Goal: Entertainment & Leisure: Consume media (video, audio)

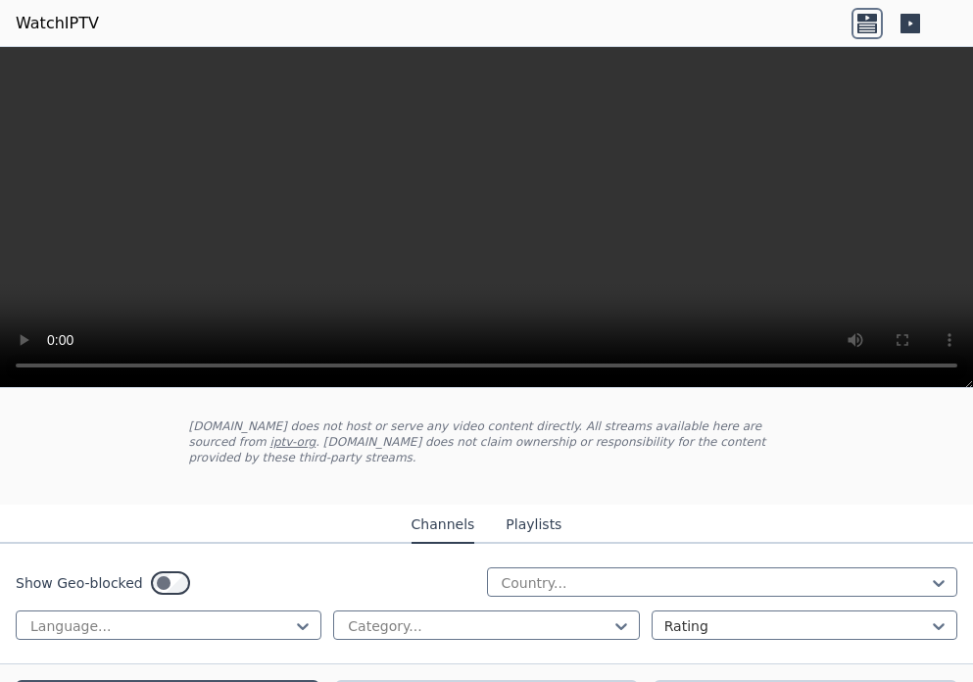
scroll to position [196, 0]
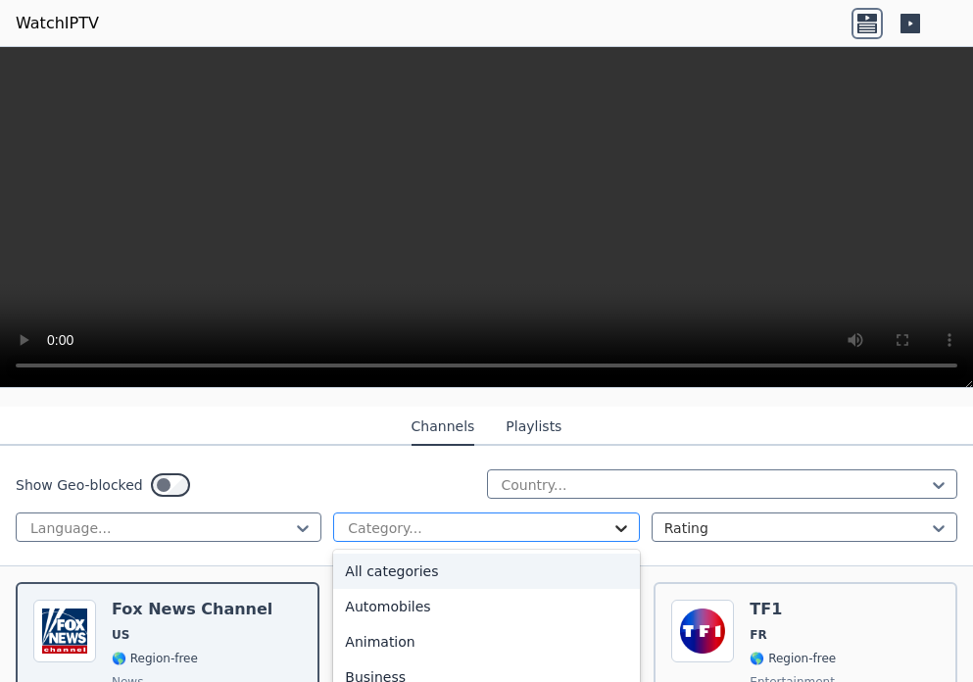
click at [616, 525] on icon at bounding box center [622, 528] width 12 height 7
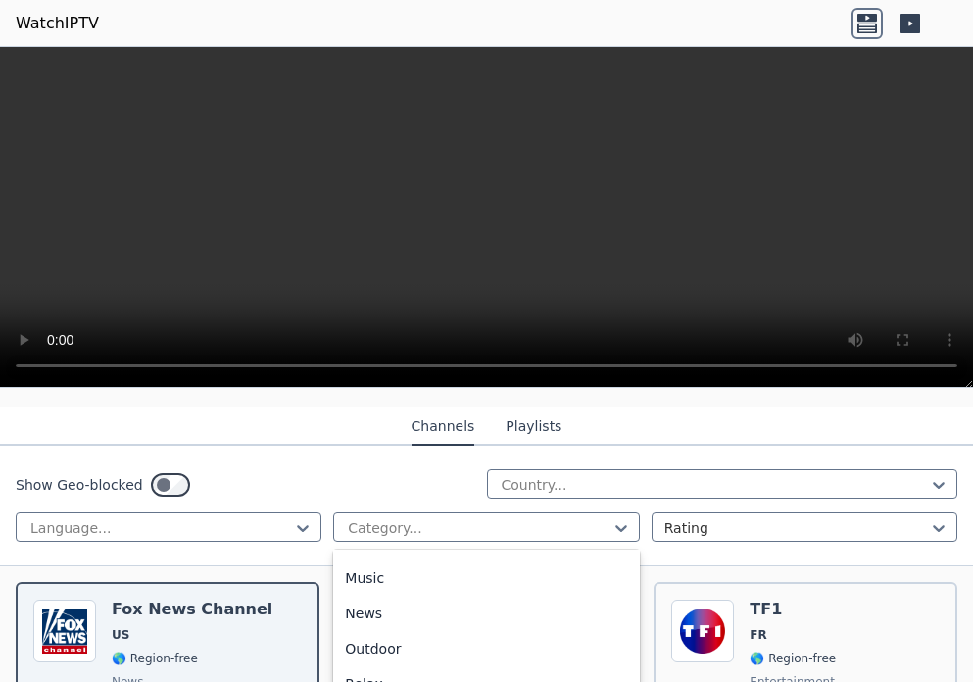
scroll to position [588, 0]
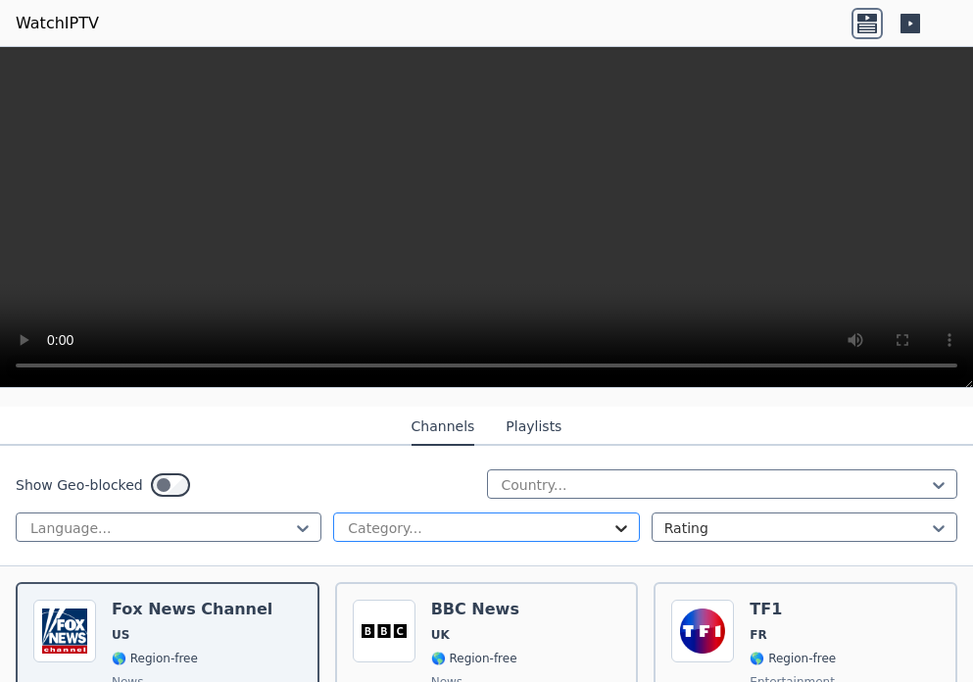
click at [613, 519] on icon at bounding box center [622, 529] width 20 height 20
click at [929, 475] on icon at bounding box center [939, 485] width 20 height 20
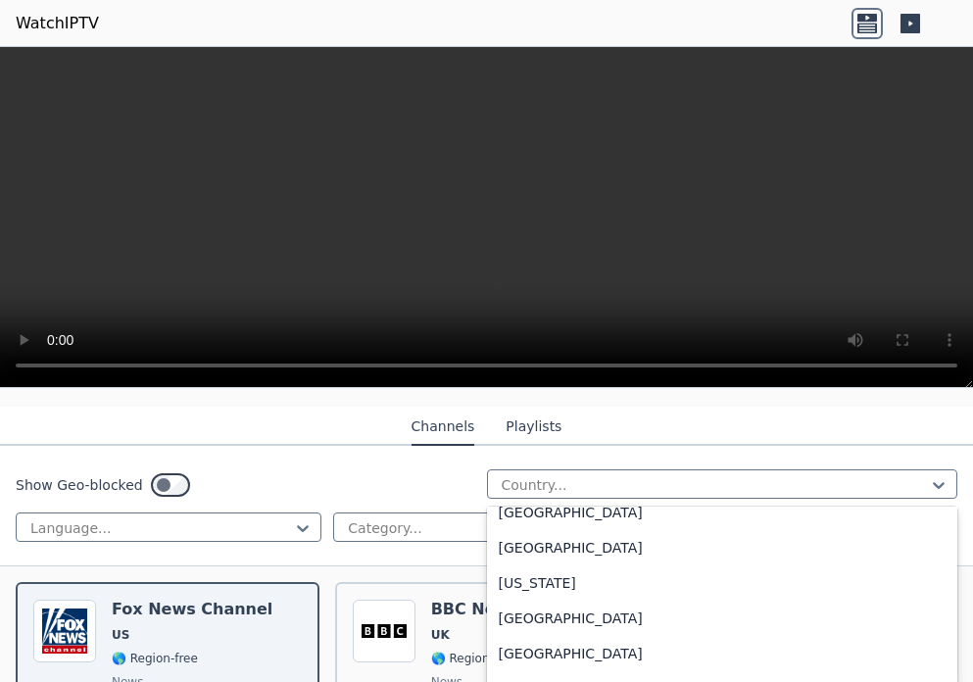
scroll to position [2451, 0]
click at [671, 389] on div "[GEOGRAPHIC_DATA]" at bounding box center [723, 371] width 472 height 35
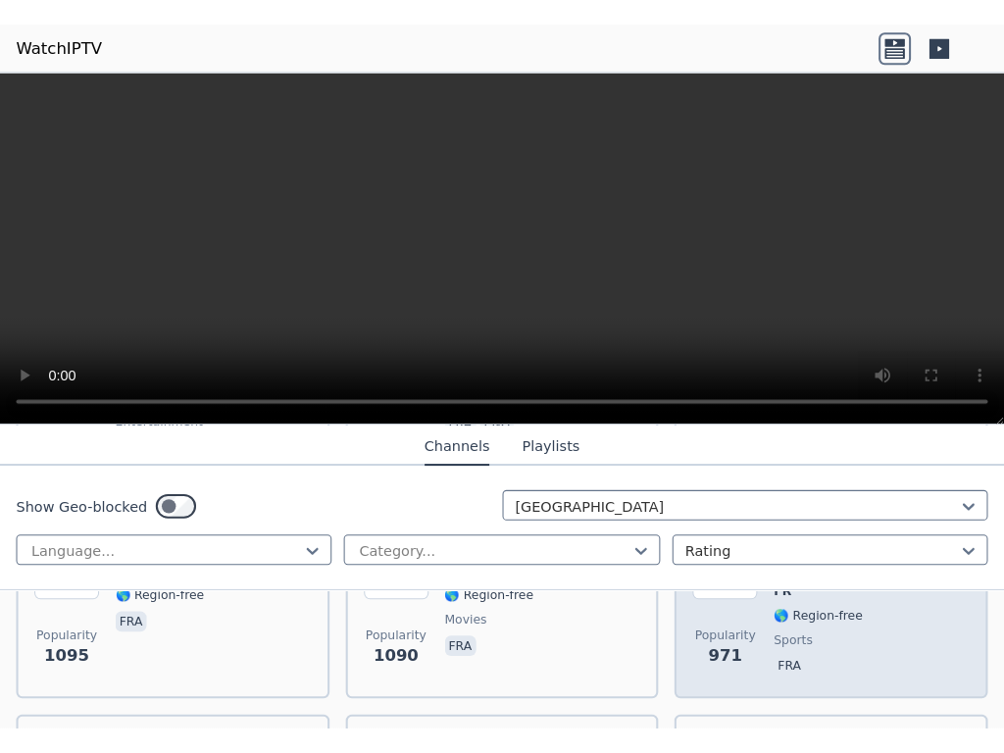
scroll to position [784, 0]
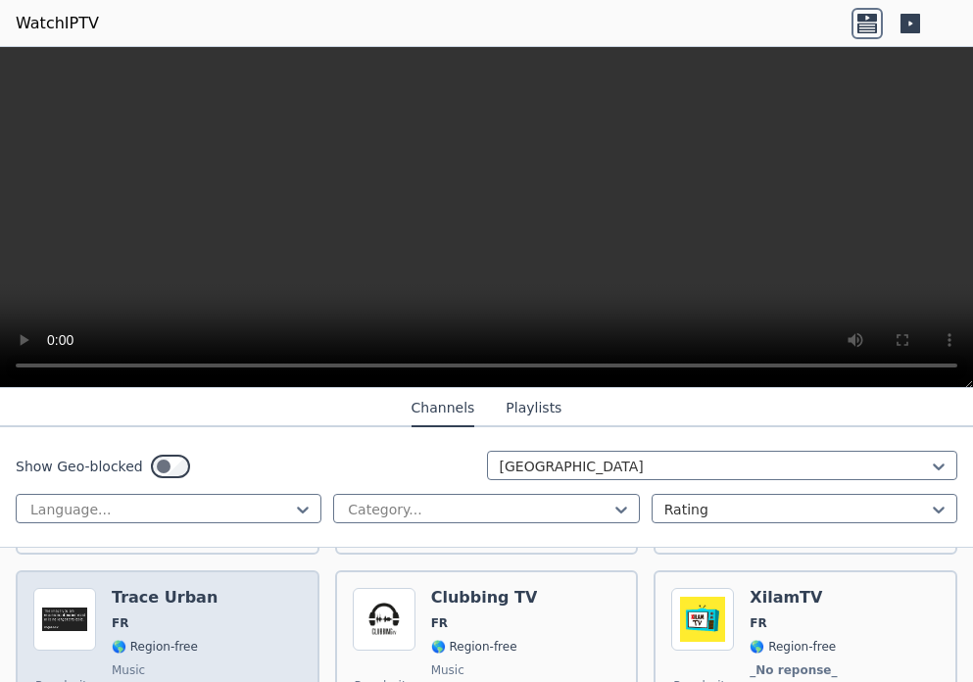
click at [150, 589] on h6 "Trace Urban" at bounding box center [166, 598] width 108 height 20
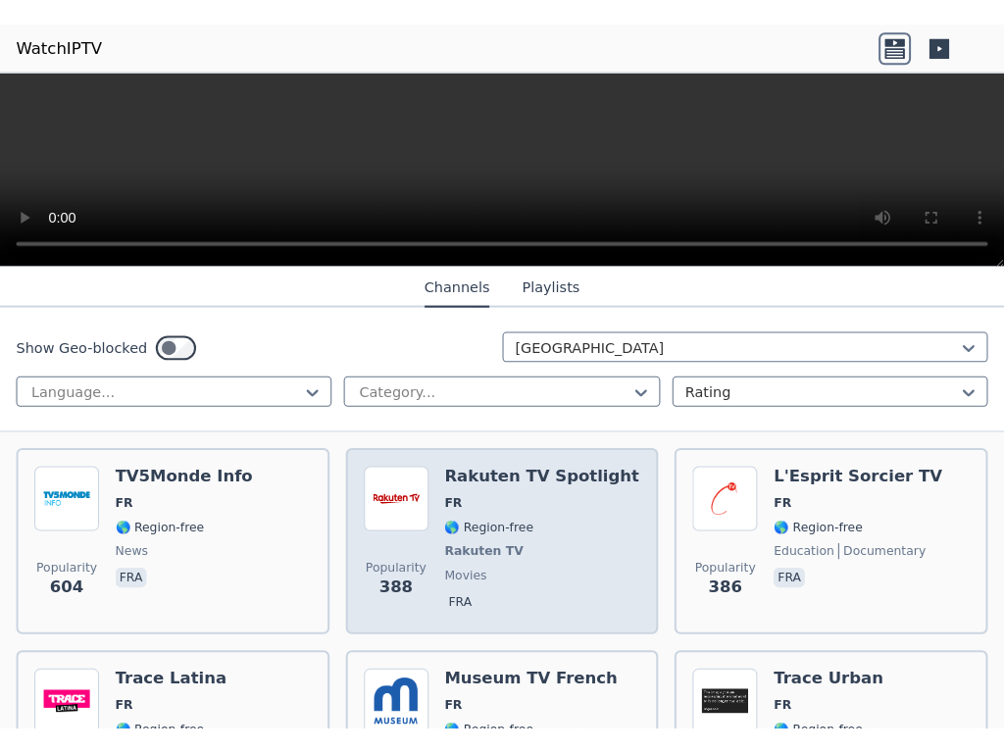
scroll to position [1078, 0]
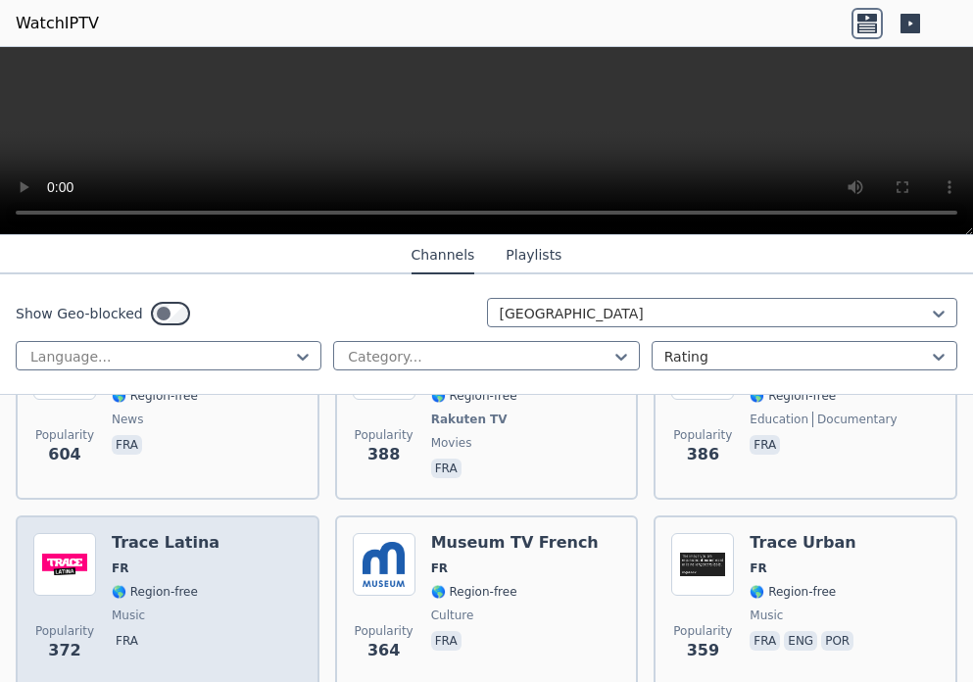
click at [166, 584] on span "🌎 Region-free" at bounding box center [155, 592] width 86 height 16
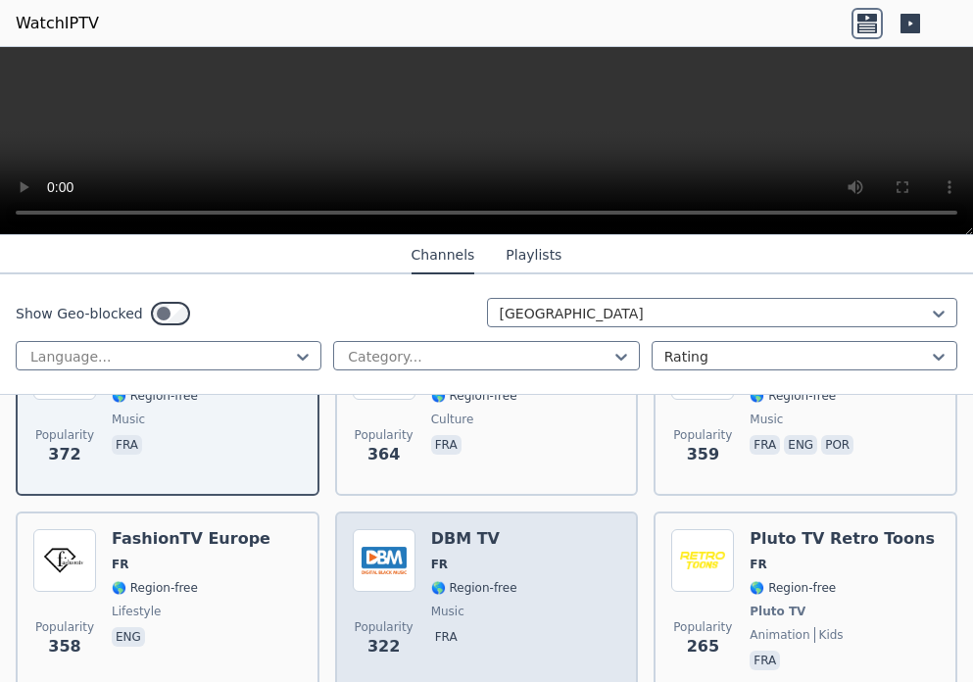
scroll to position [1372, 0]
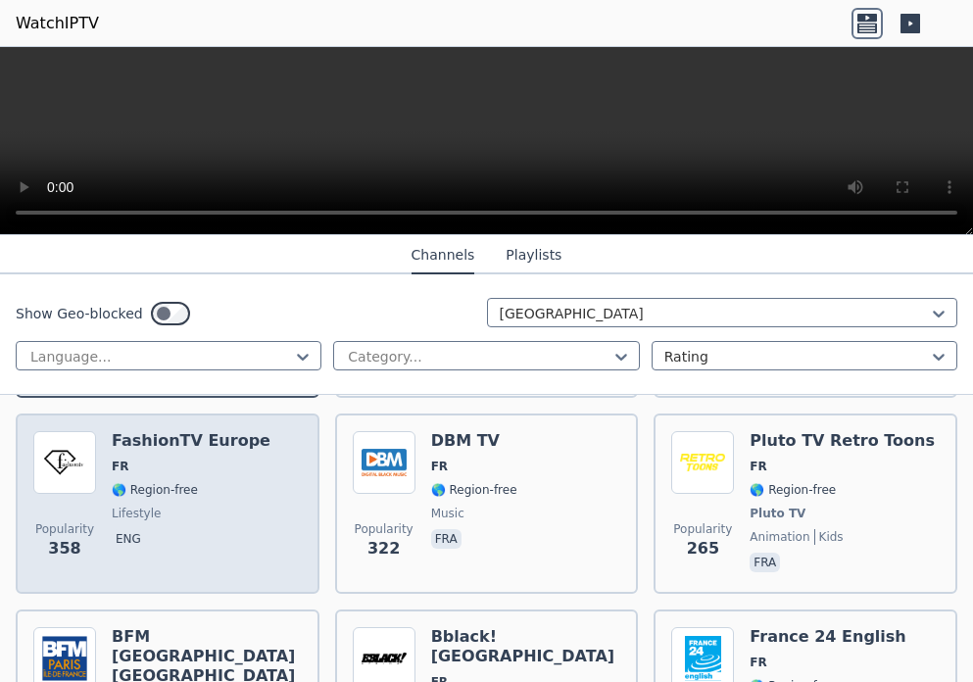
click at [178, 482] on span "🌎 Region-free" at bounding box center [155, 490] width 86 height 16
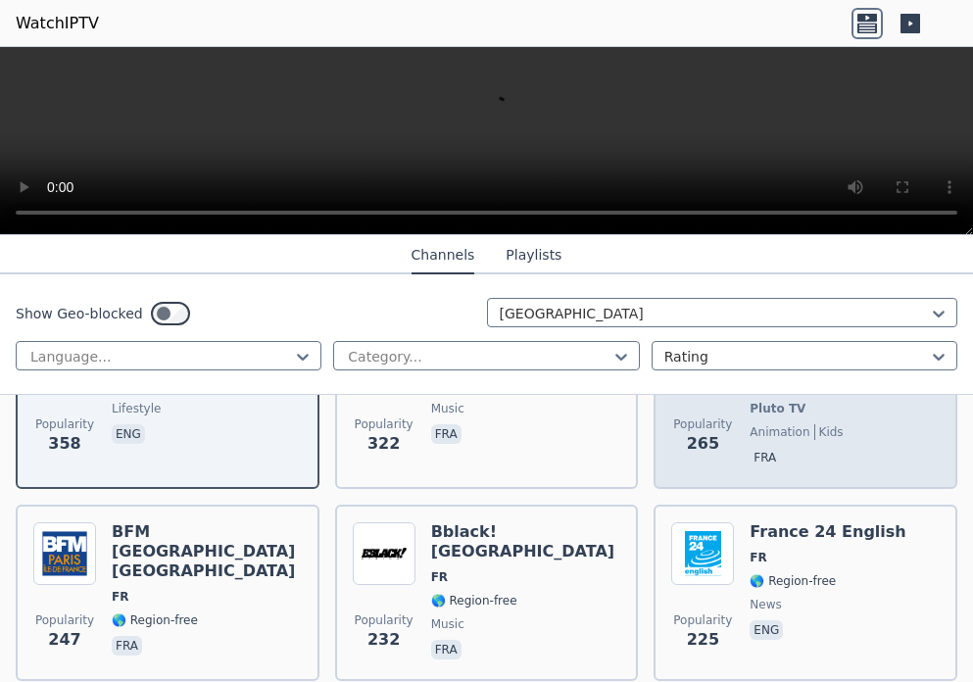
scroll to position [1569, 0]
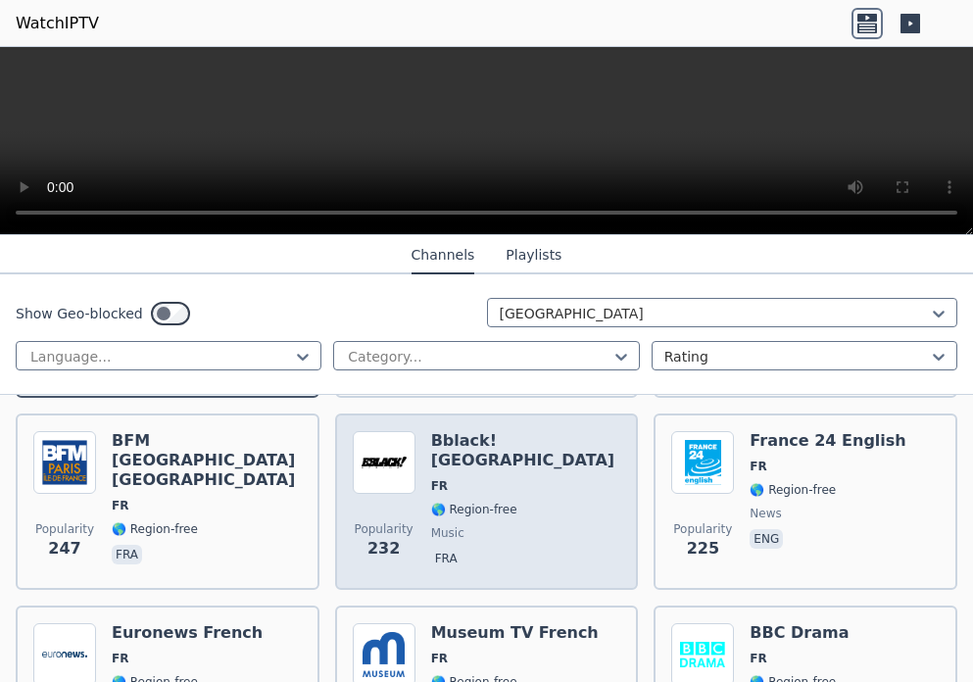
click at [448, 487] on div "Bblack! [GEOGRAPHIC_DATA] FR 🌎 Region-free music fra" at bounding box center [526, 501] width 190 height 141
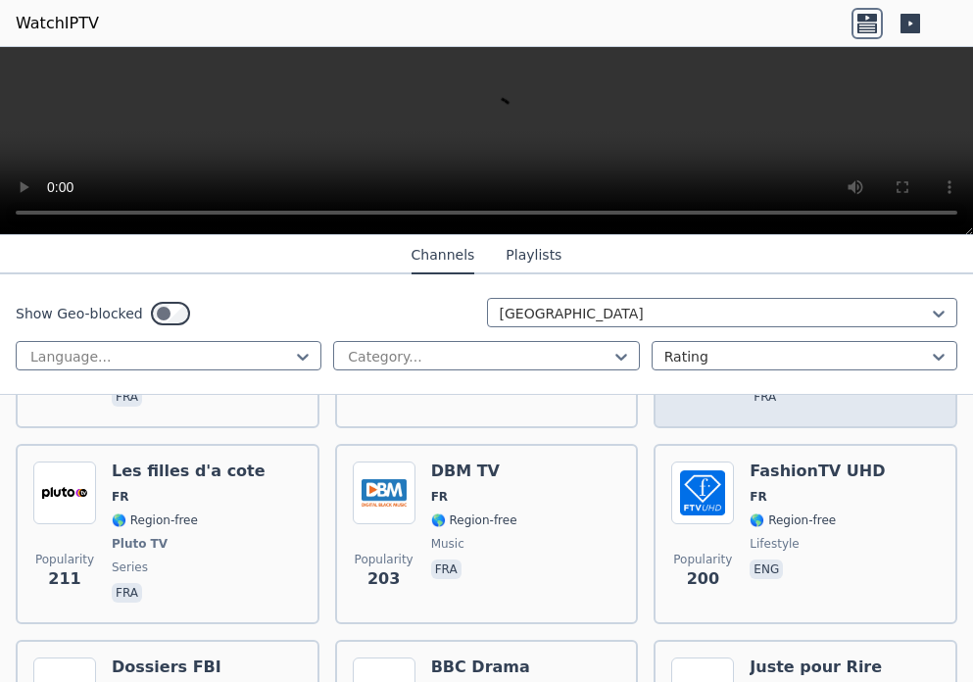
scroll to position [1961, 0]
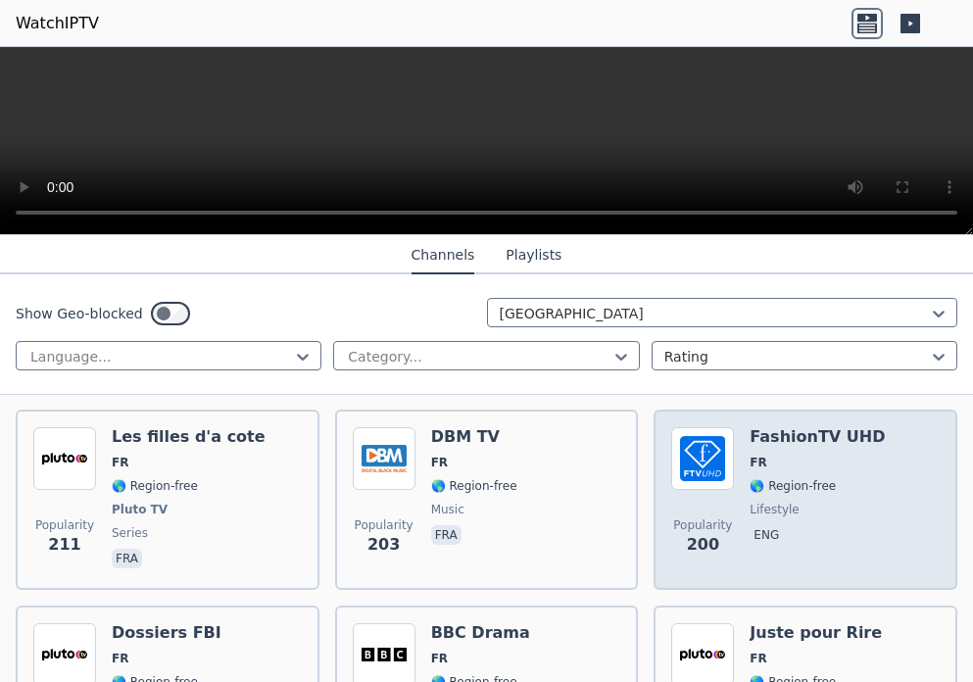
click at [756, 502] on span "lifestyle" at bounding box center [774, 510] width 49 height 16
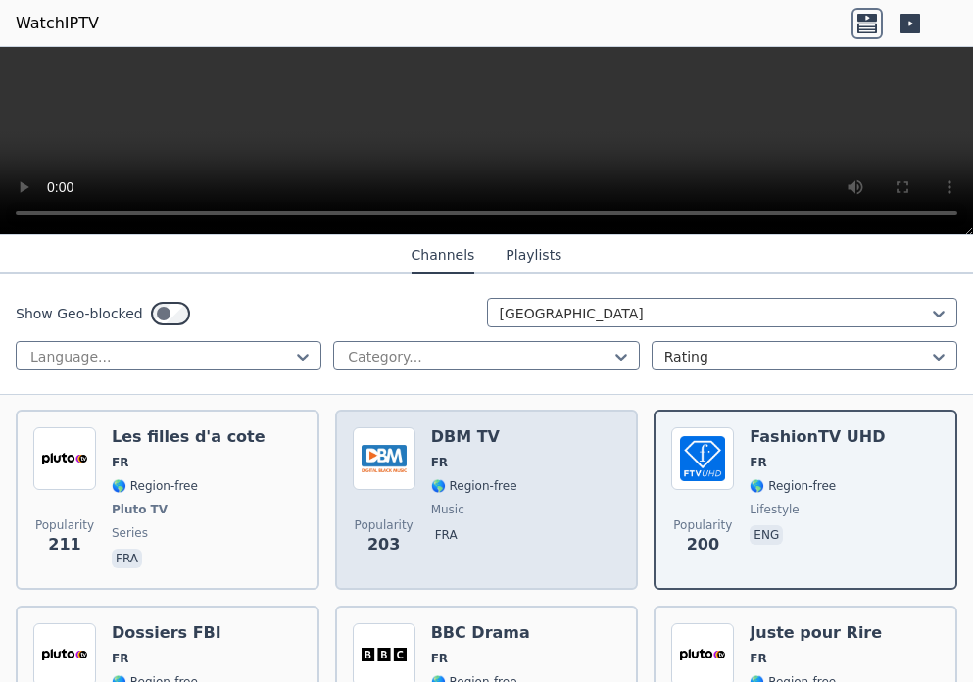
click at [460, 485] on div "DBM TV FR 🌎 Region-free music fra" at bounding box center [474, 499] width 86 height 145
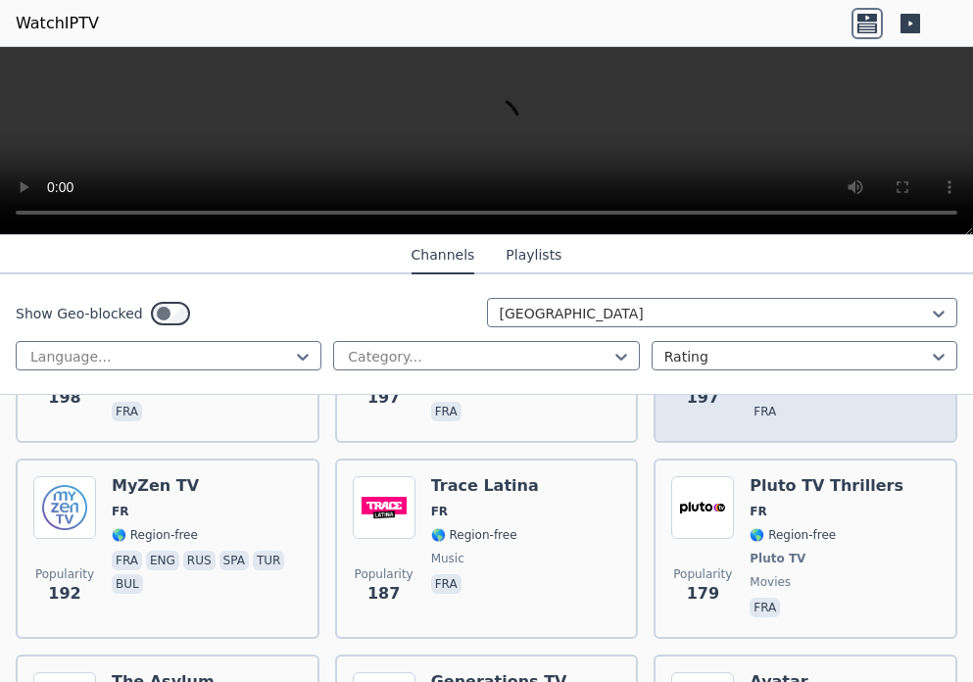
scroll to position [2353, 0]
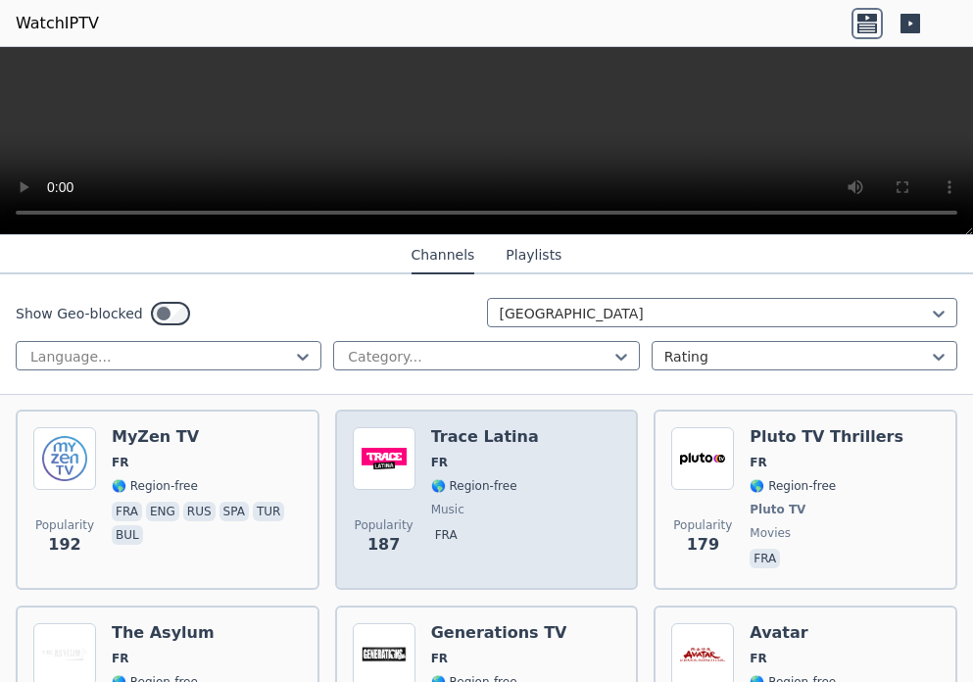
click at [435, 483] on div "Trace Latina FR 🌎 Region-free music fra" at bounding box center [485, 499] width 108 height 145
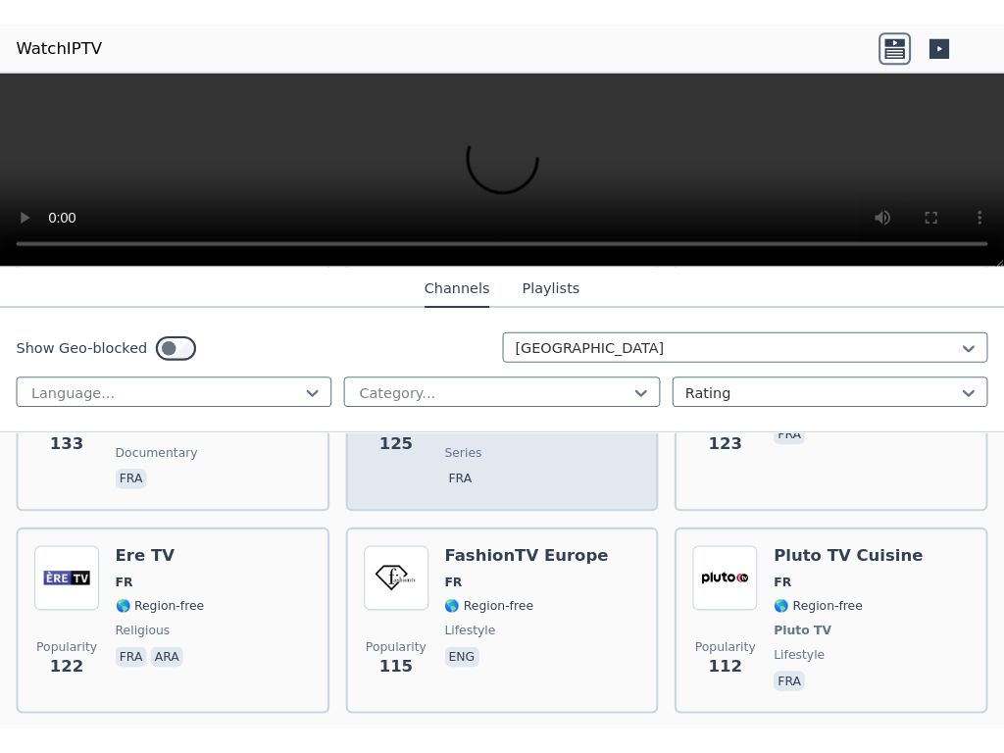
scroll to position [3529, 0]
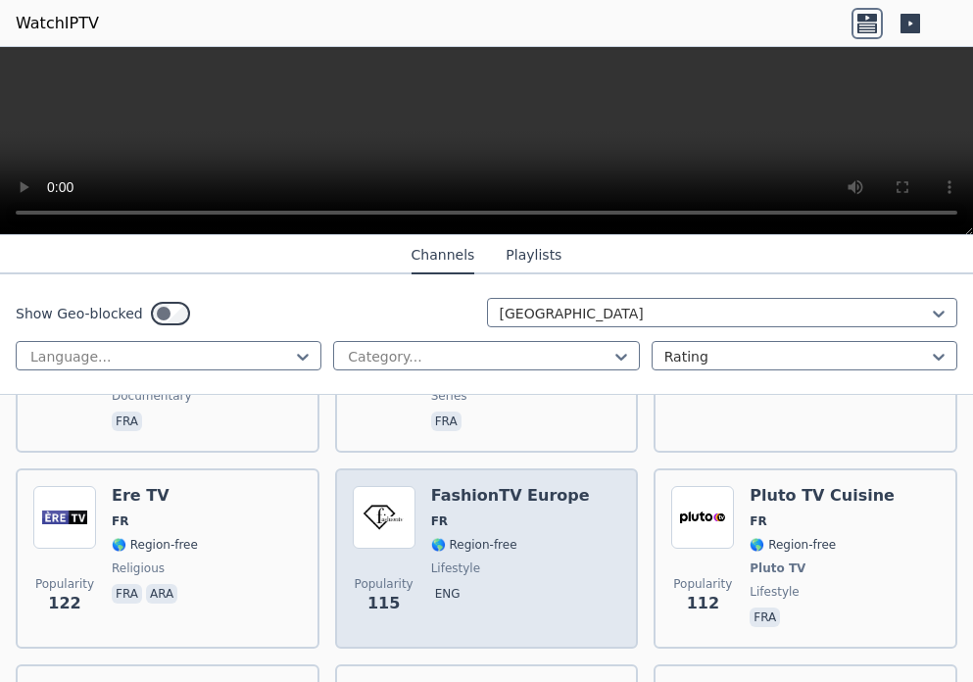
click at [454, 561] on span "lifestyle" at bounding box center [455, 569] width 49 height 16
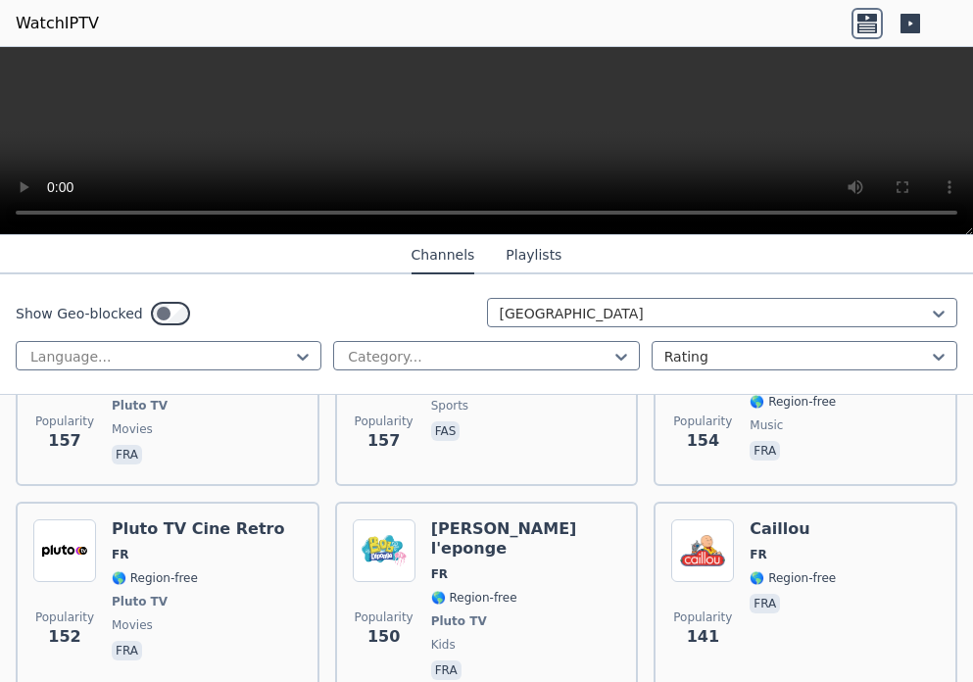
scroll to position [3725, 0]
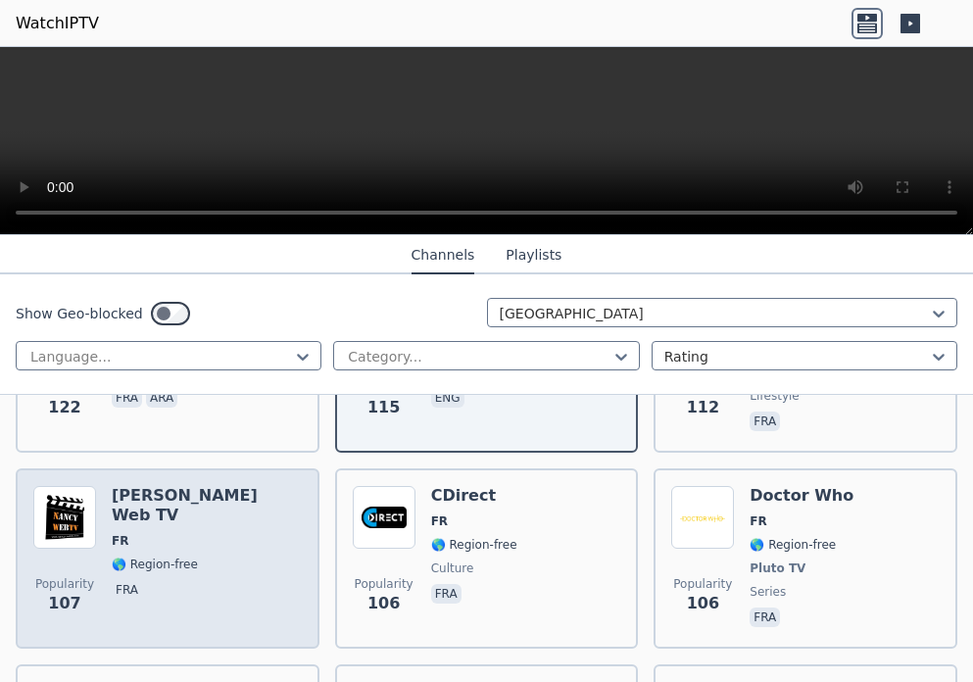
click at [152, 580] on span "fra" at bounding box center [207, 592] width 190 height 24
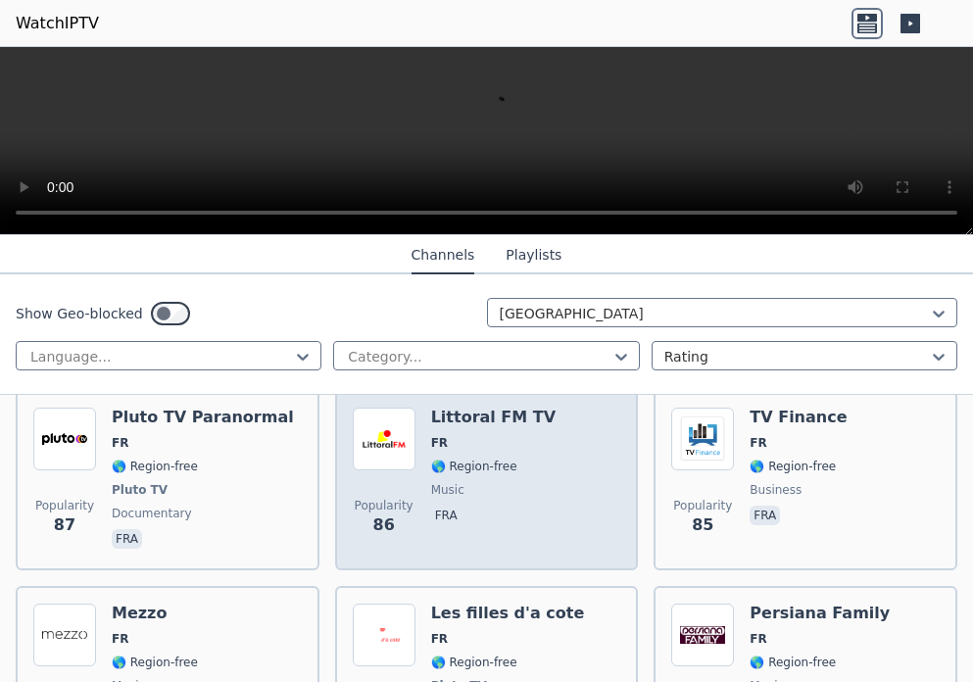
scroll to position [4706, 0]
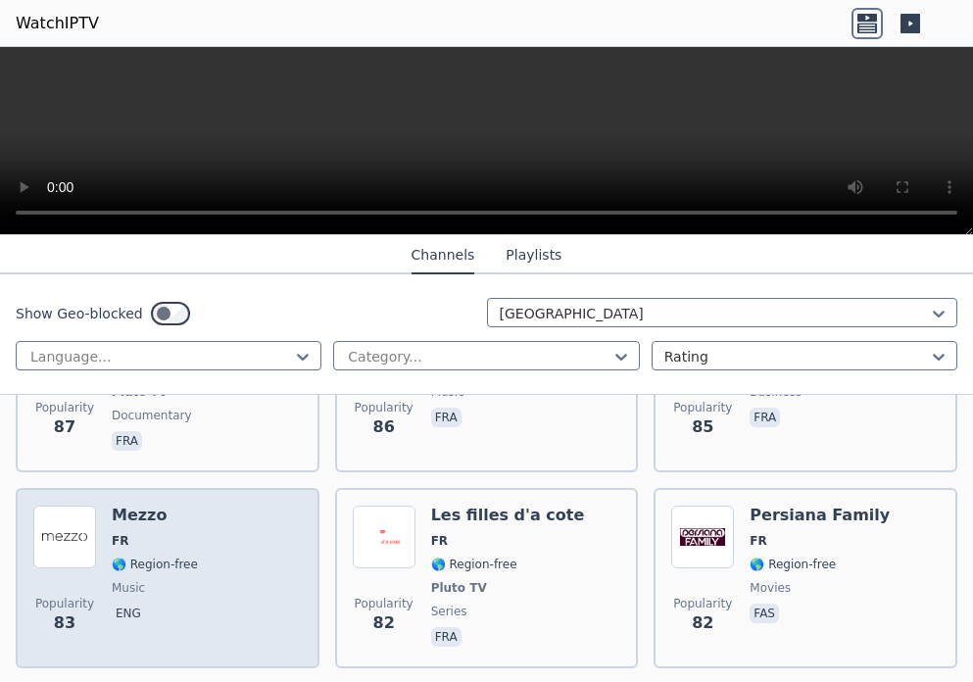
click at [124, 580] on span "music" at bounding box center [128, 588] width 33 height 16
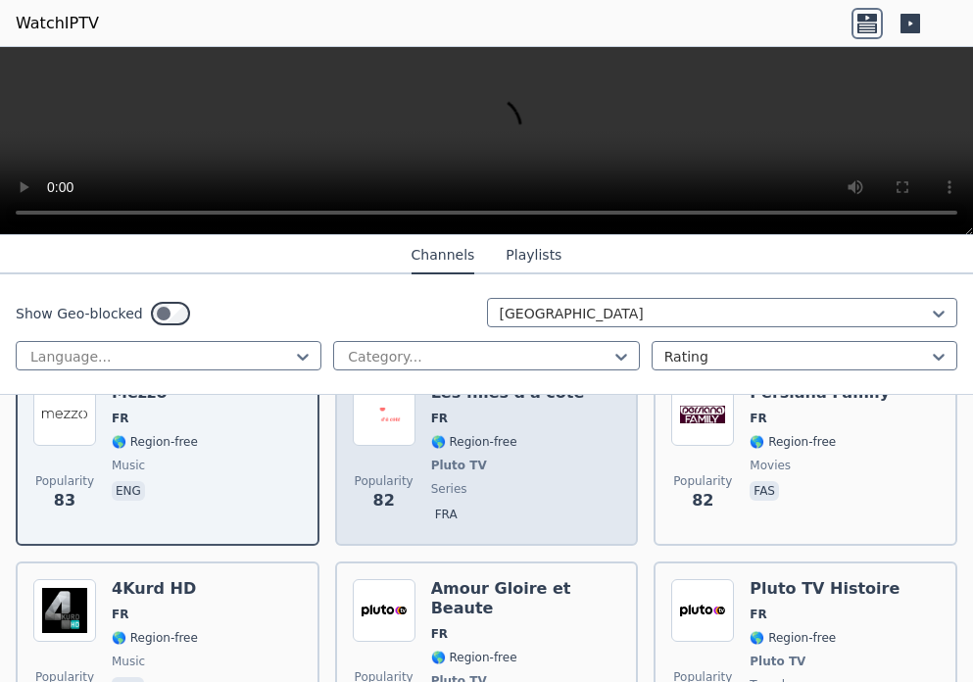
scroll to position [4902, 0]
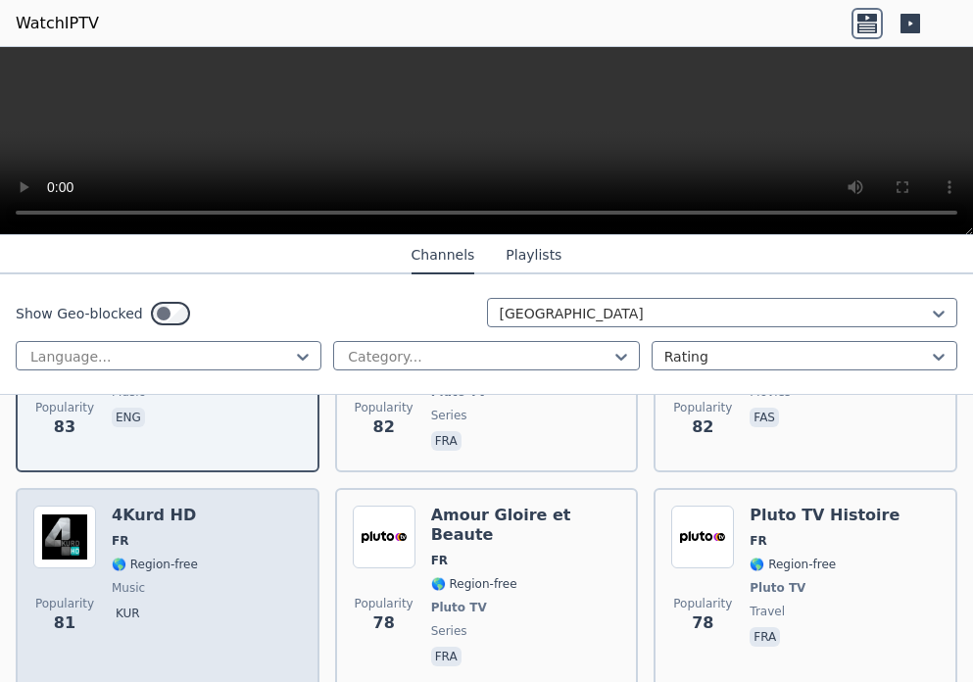
click at [142, 506] on div "4Kurd HD FR 🌎 Region-free music kur" at bounding box center [155, 588] width 86 height 165
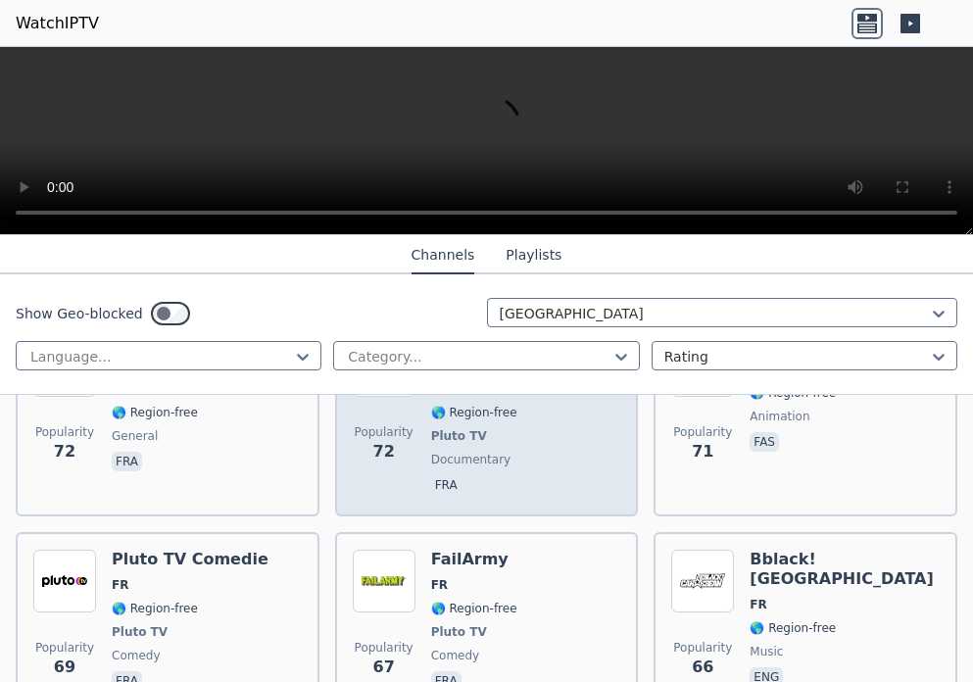
scroll to position [5686, 0]
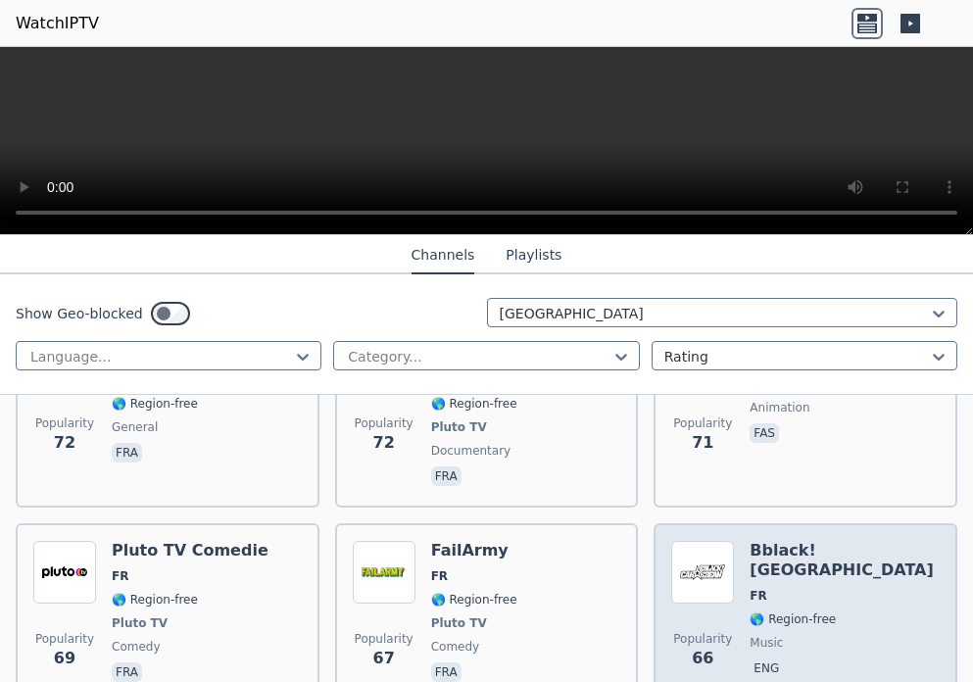
click at [759, 635] on span "music" at bounding box center [766, 643] width 33 height 16
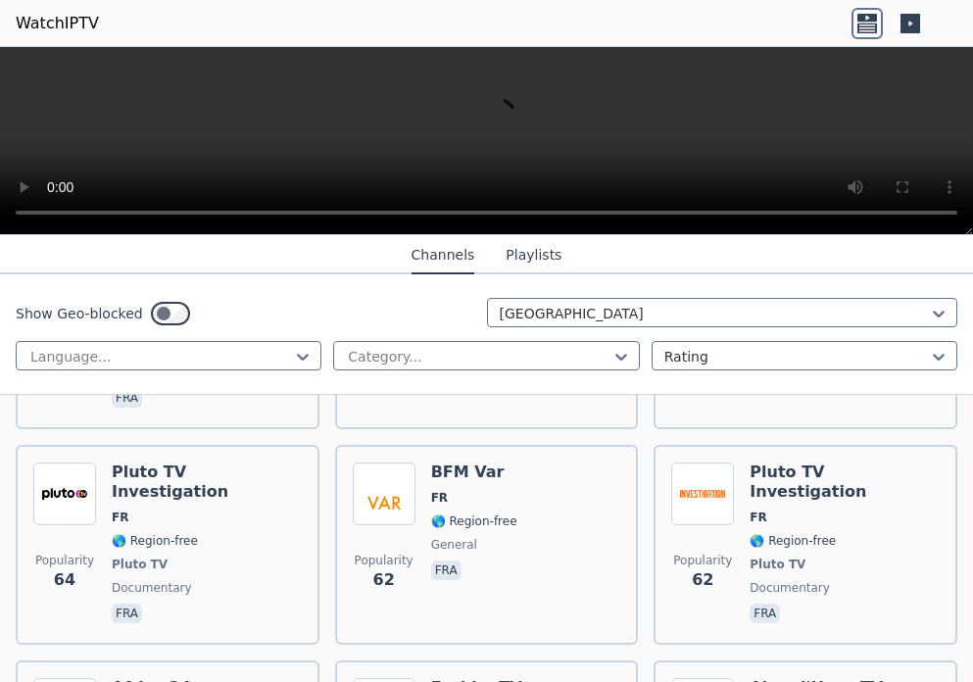
scroll to position [6274, 0]
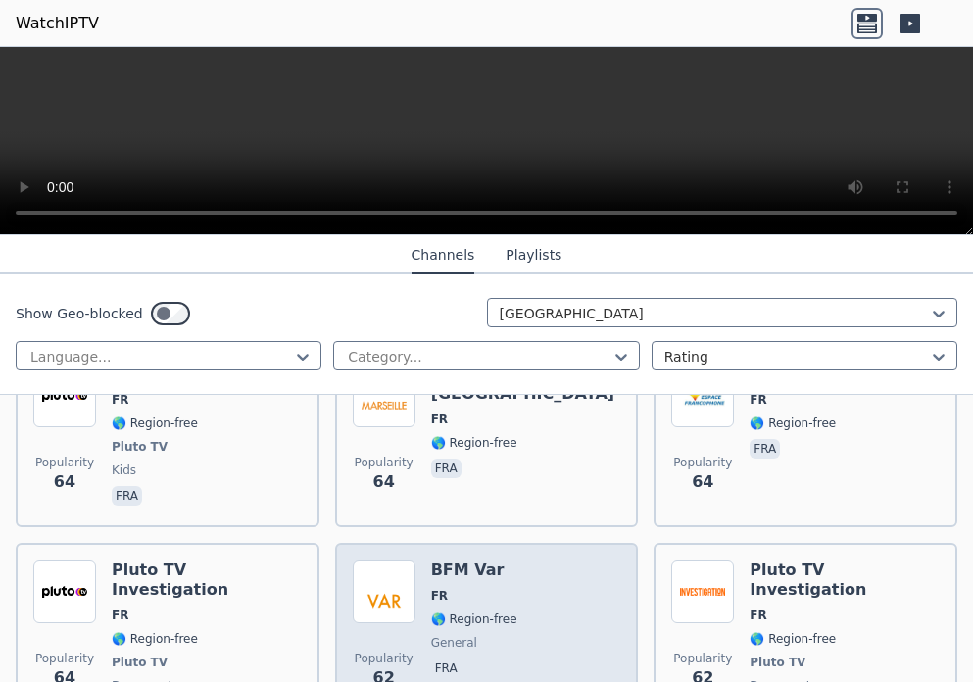
click at [448, 612] on span "🌎 Region-free" at bounding box center [474, 620] width 86 height 16
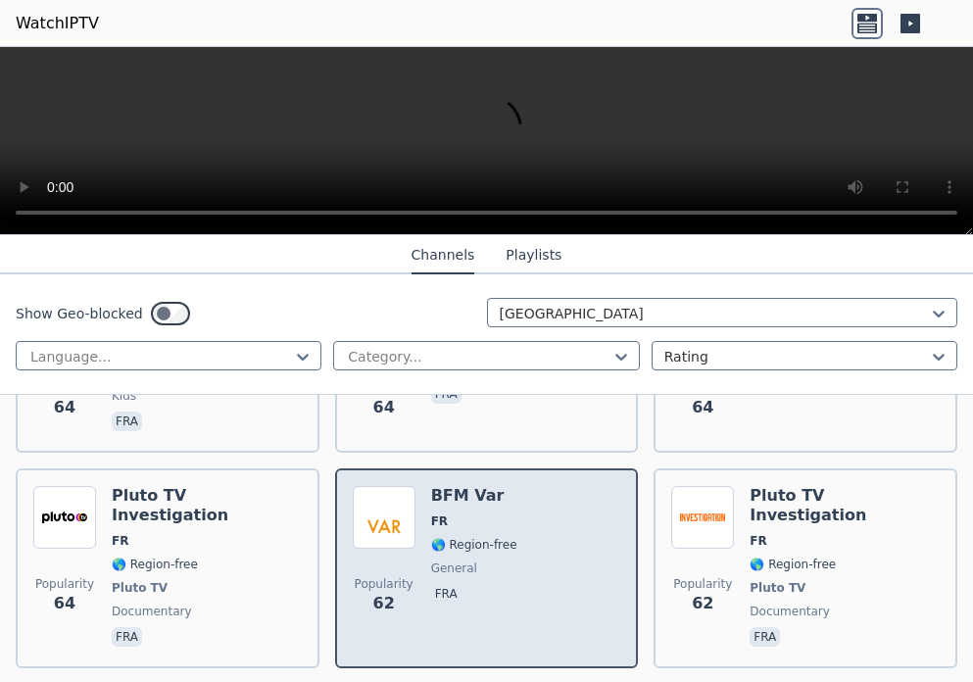
scroll to position [6470, 0]
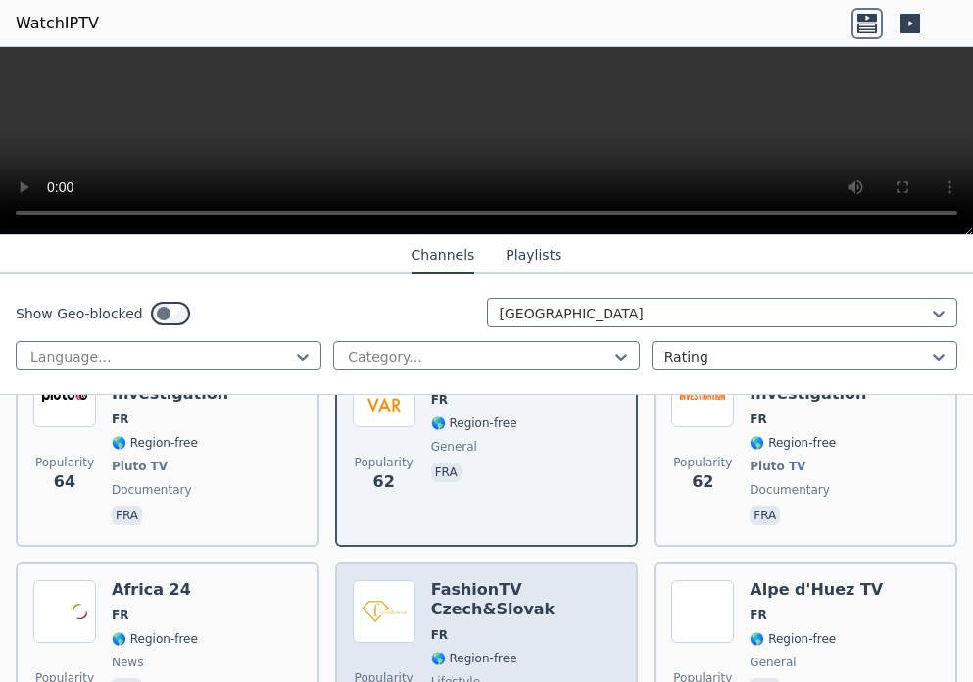
click at [467, 651] on span "🌎 Region-free" at bounding box center [474, 659] width 86 height 16
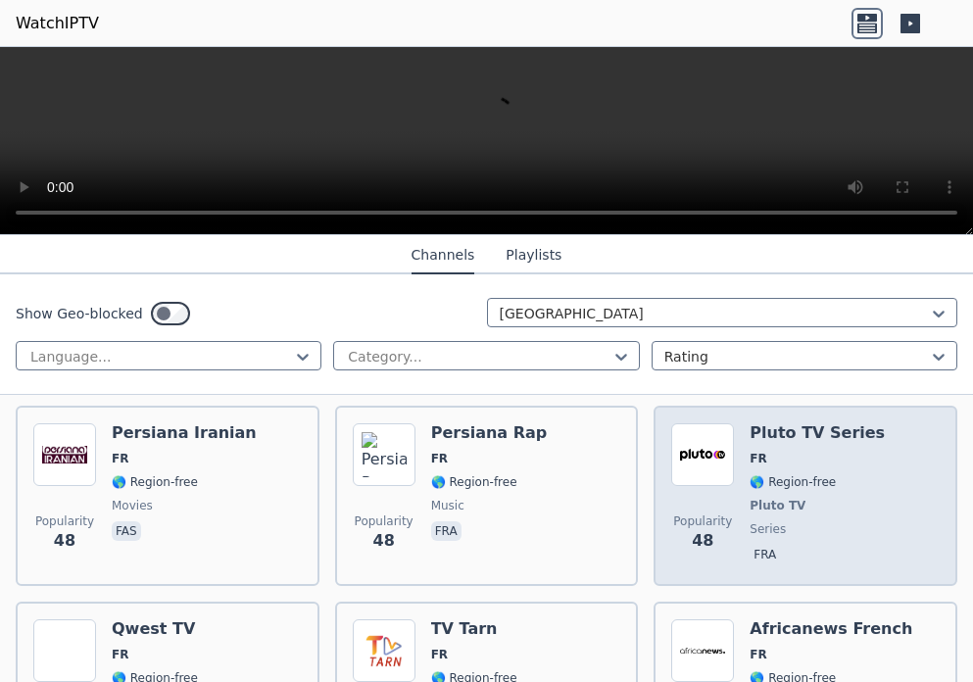
scroll to position [7843, 0]
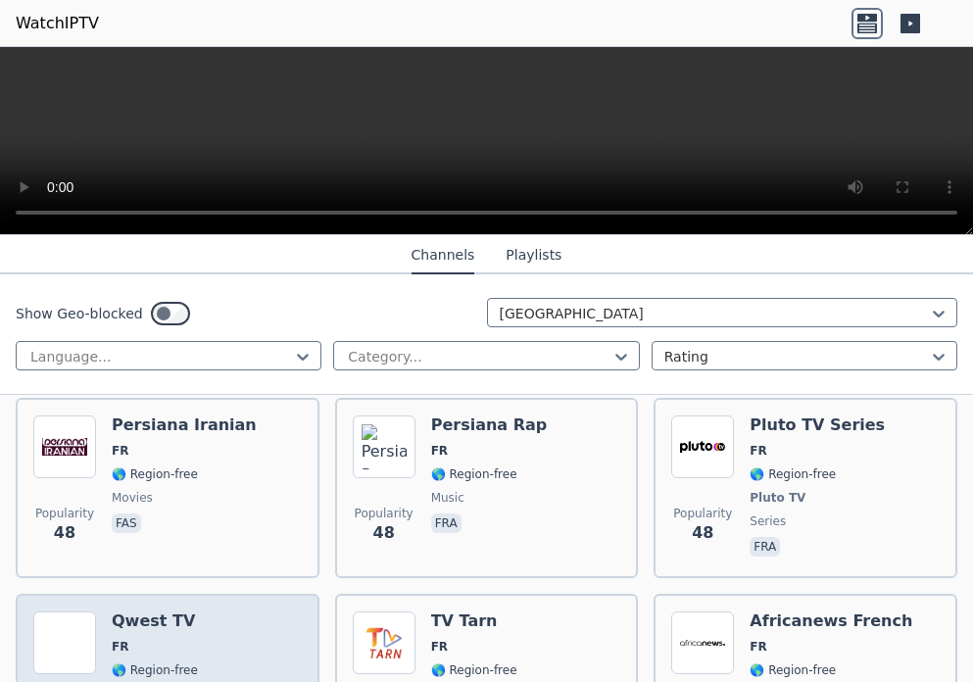
click at [164, 681] on span "music" at bounding box center [155, 694] width 86 height 16
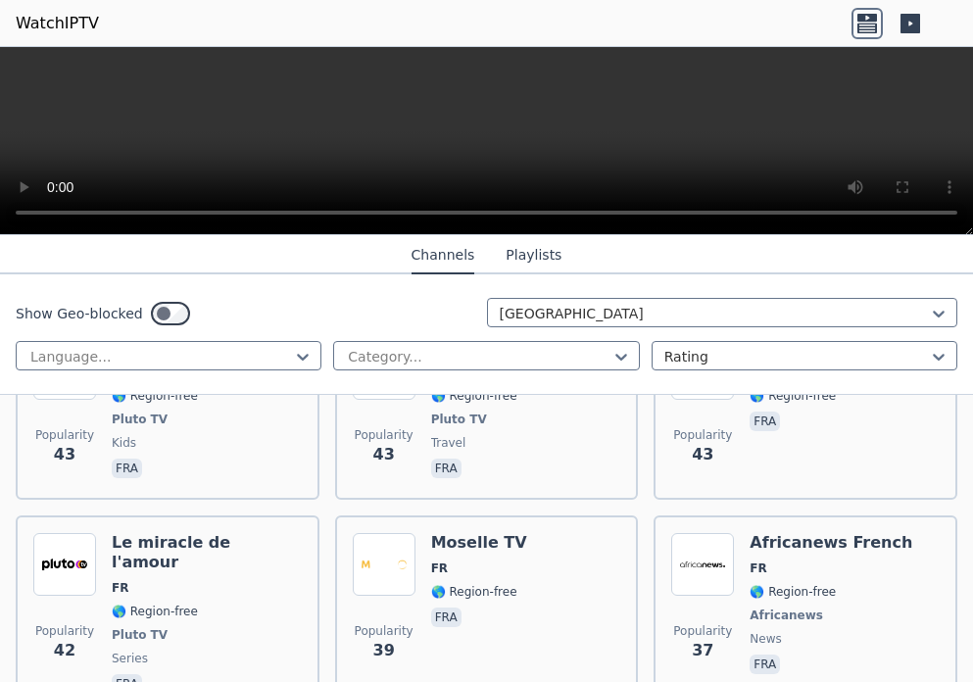
scroll to position [8823, 0]
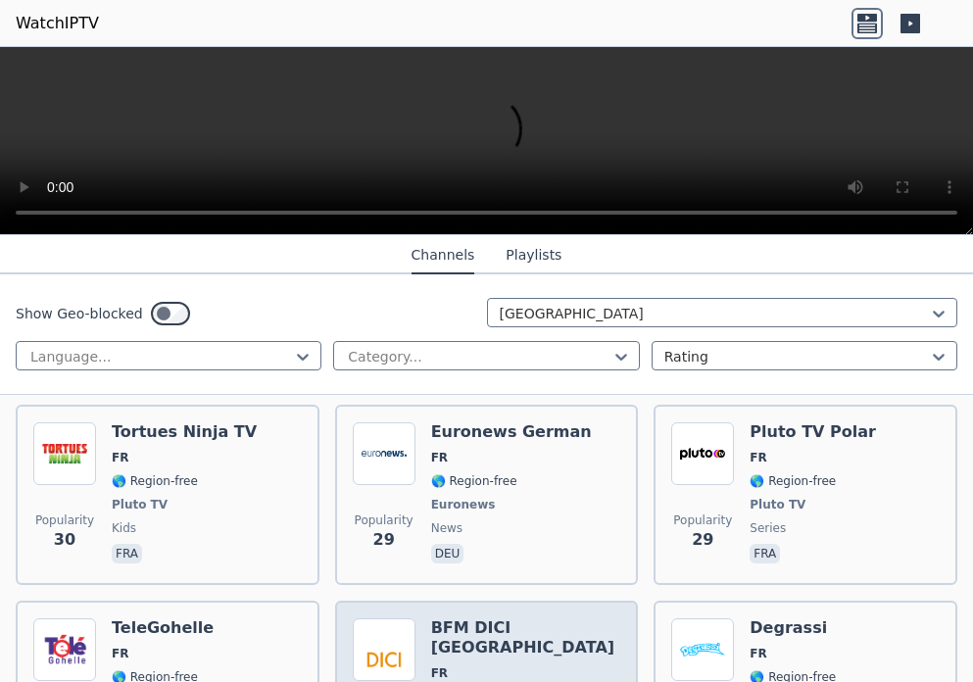
scroll to position [9803, 0]
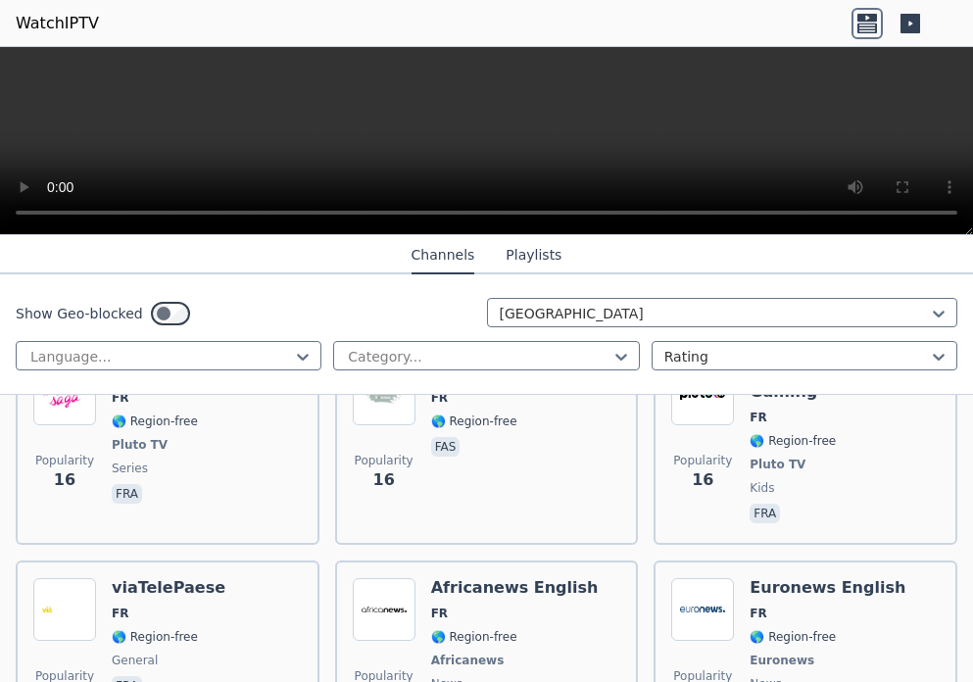
scroll to position [12744, 0]
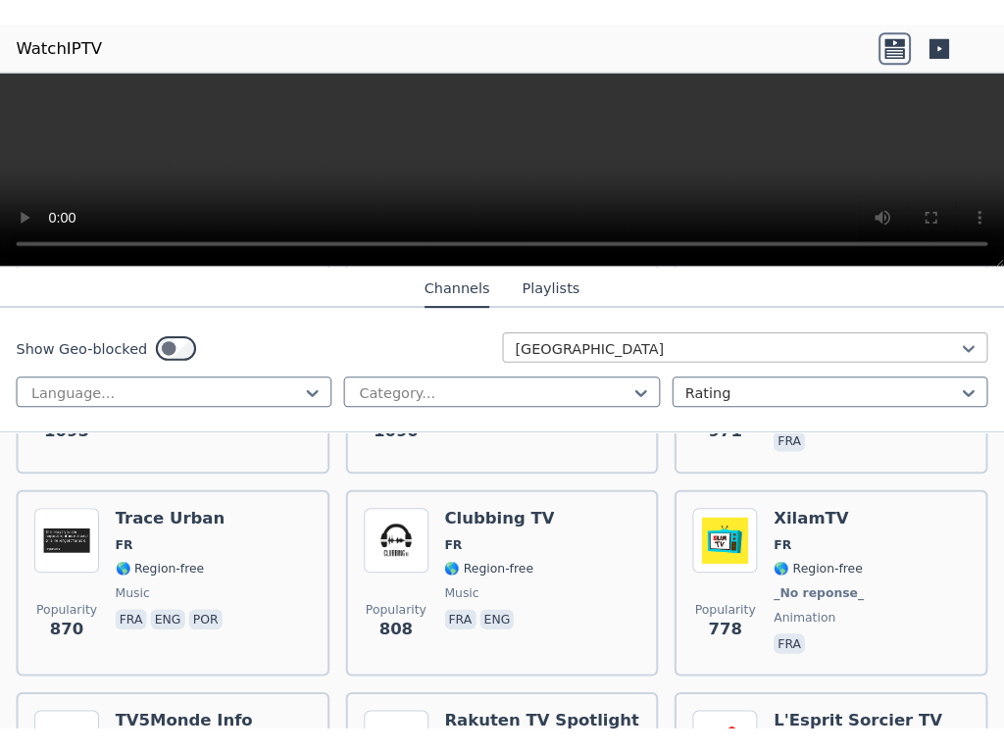
scroll to position [784, 0]
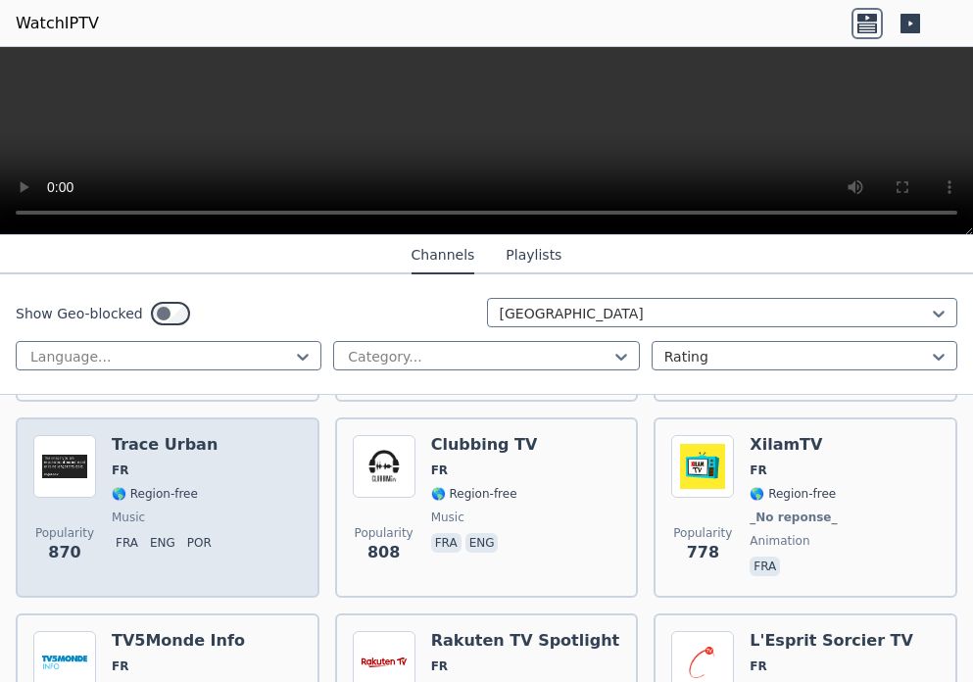
click at [151, 510] on div "Trace Urban FR 🌎 Region-free music fra eng por" at bounding box center [166, 507] width 108 height 145
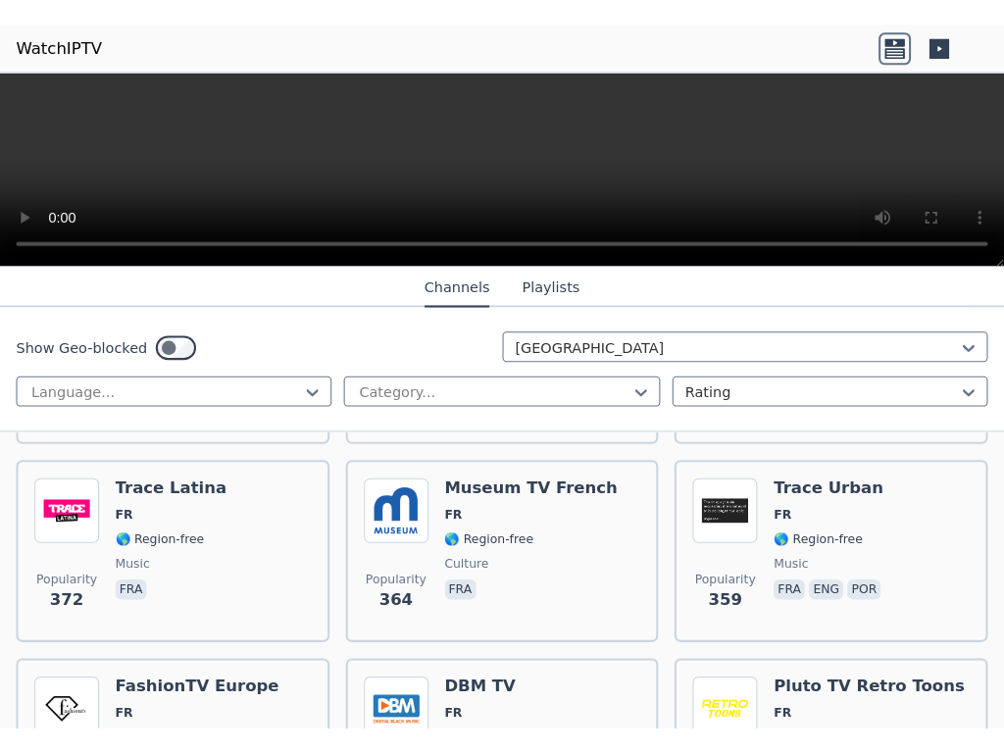
scroll to position [1176, 0]
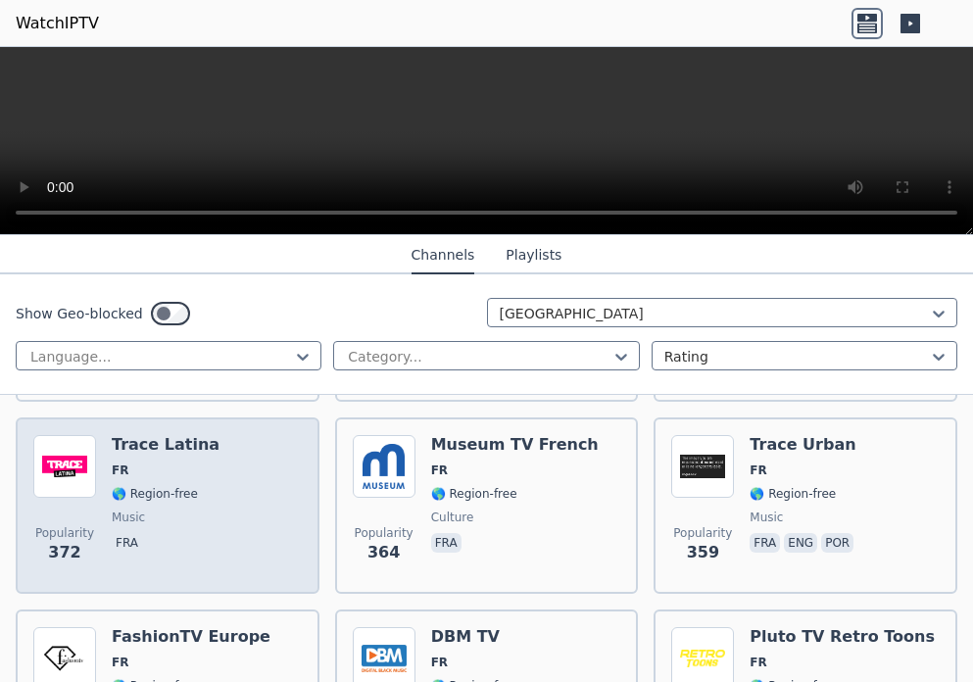
click at [124, 491] on div "Trace Latina FR 🌎 Region-free music fra" at bounding box center [166, 505] width 108 height 141
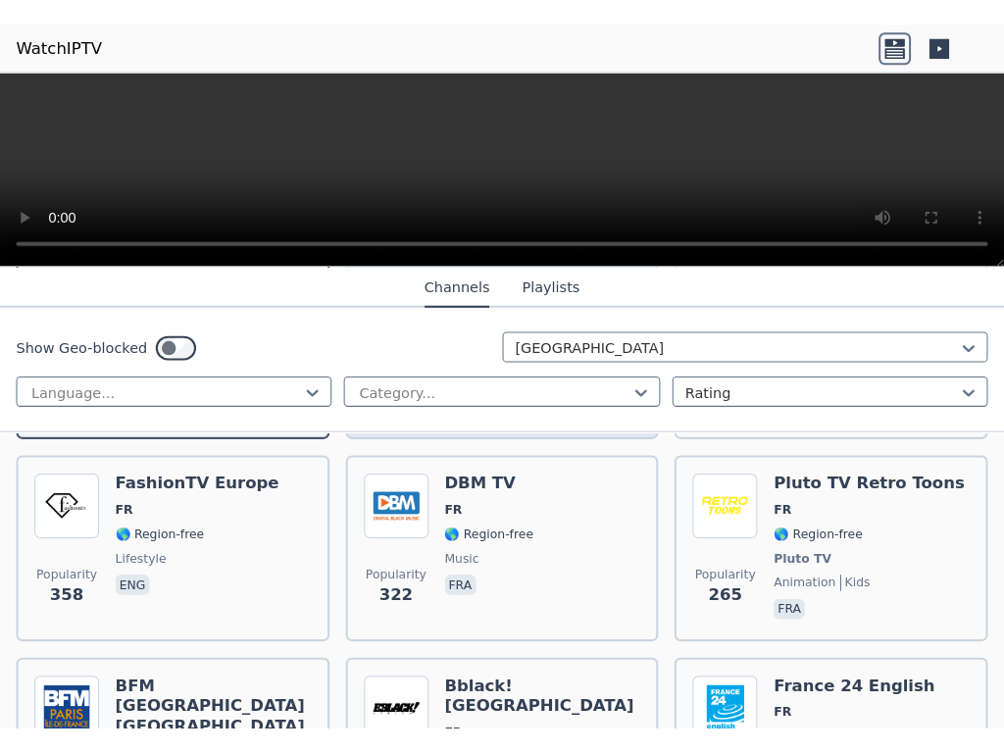
scroll to position [1372, 0]
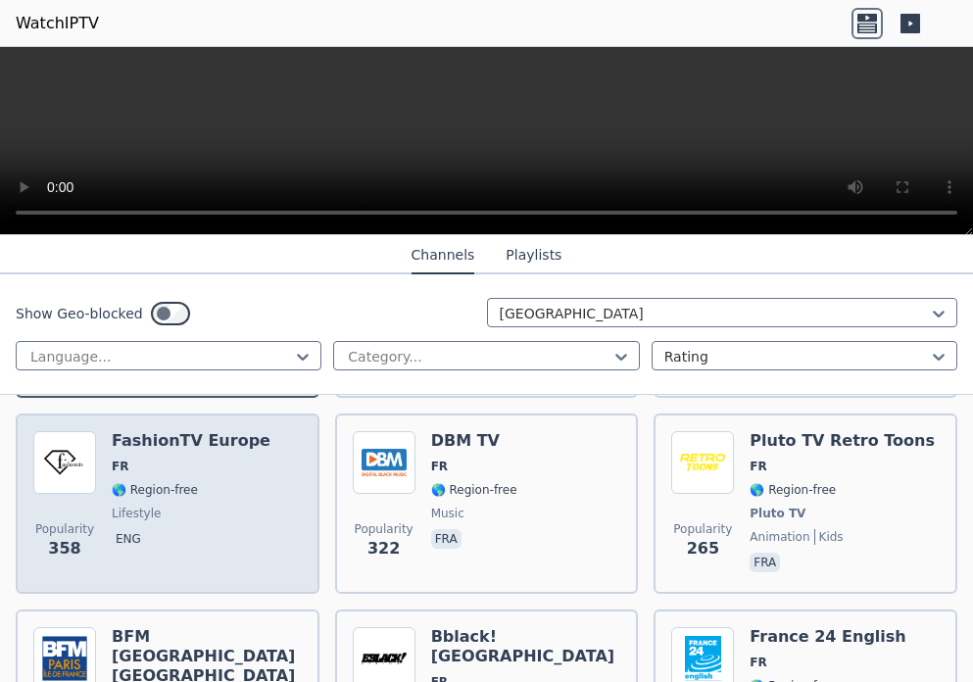
click at [140, 489] on div "FashionTV Europe FR 🌎 Region-free lifestyle eng" at bounding box center [191, 503] width 159 height 145
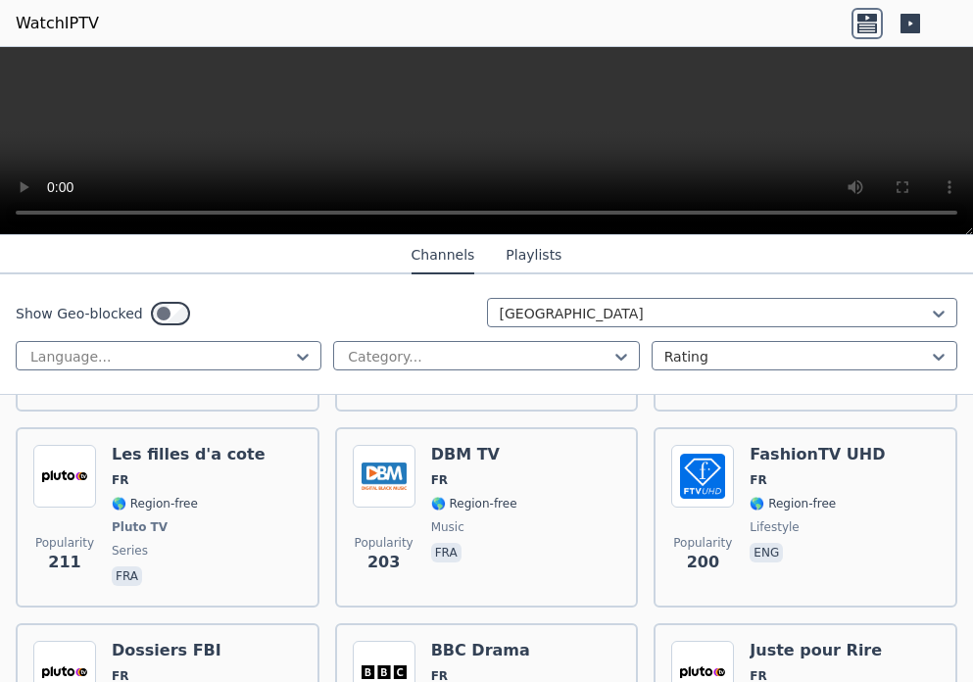
scroll to position [1961, 0]
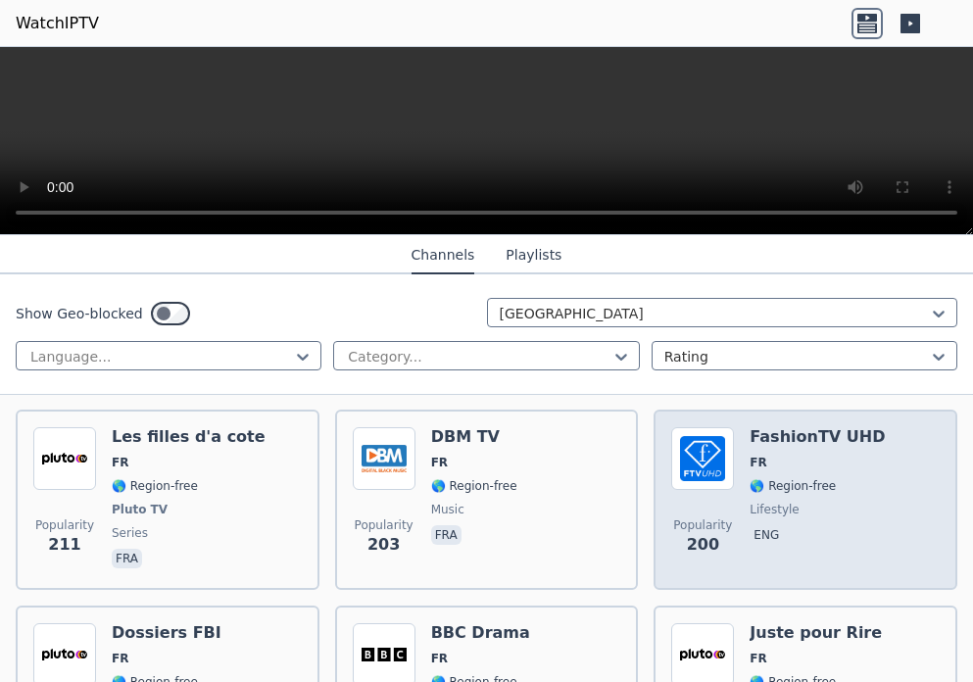
click at [751, 502] on span "lifestyle" at bounding box center [774, 510] width 49 height 16
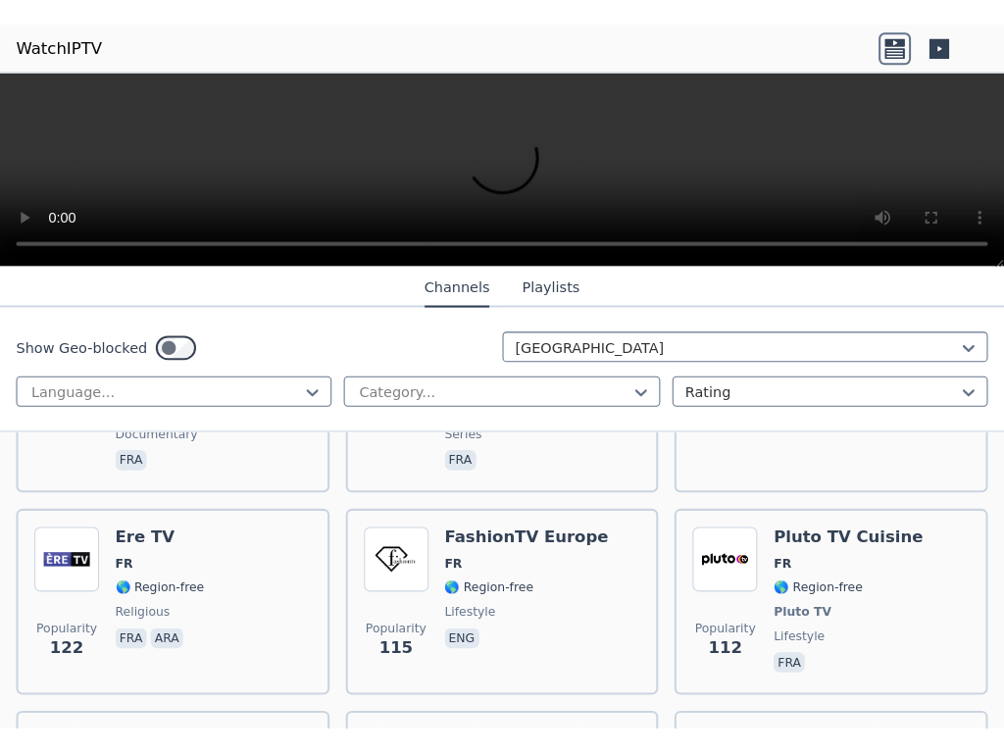
scroll to position [3529, 0]
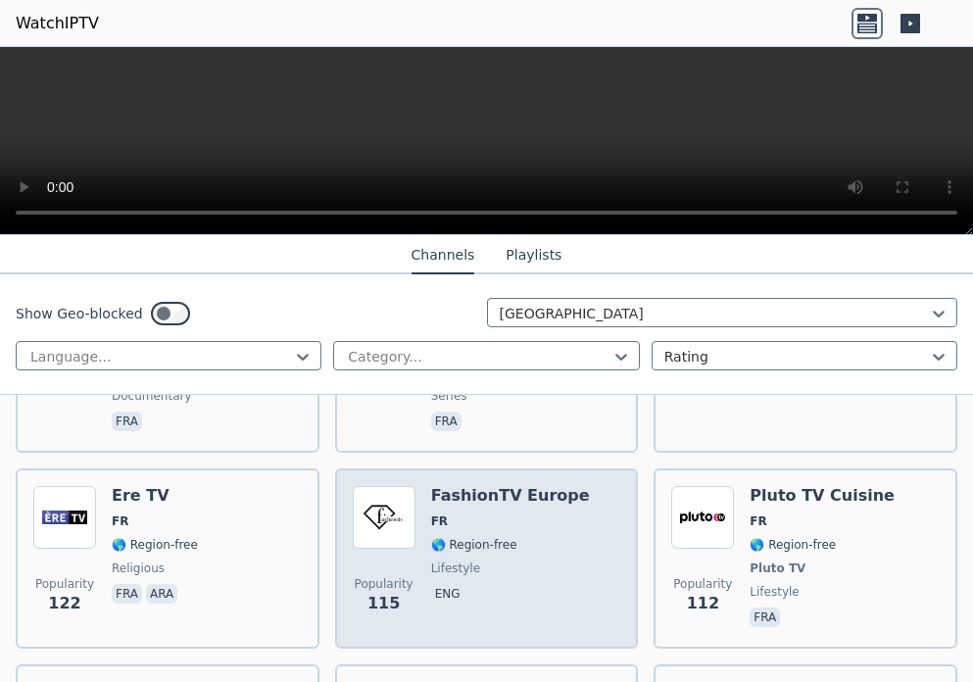
click at [421, 495] on div "Popularity 115 FashionTV [GEOGRAPHIC_DATA] FR 🌎 Region-free lifestyle eng" at bounding box center [487, 558] width 269 height 145
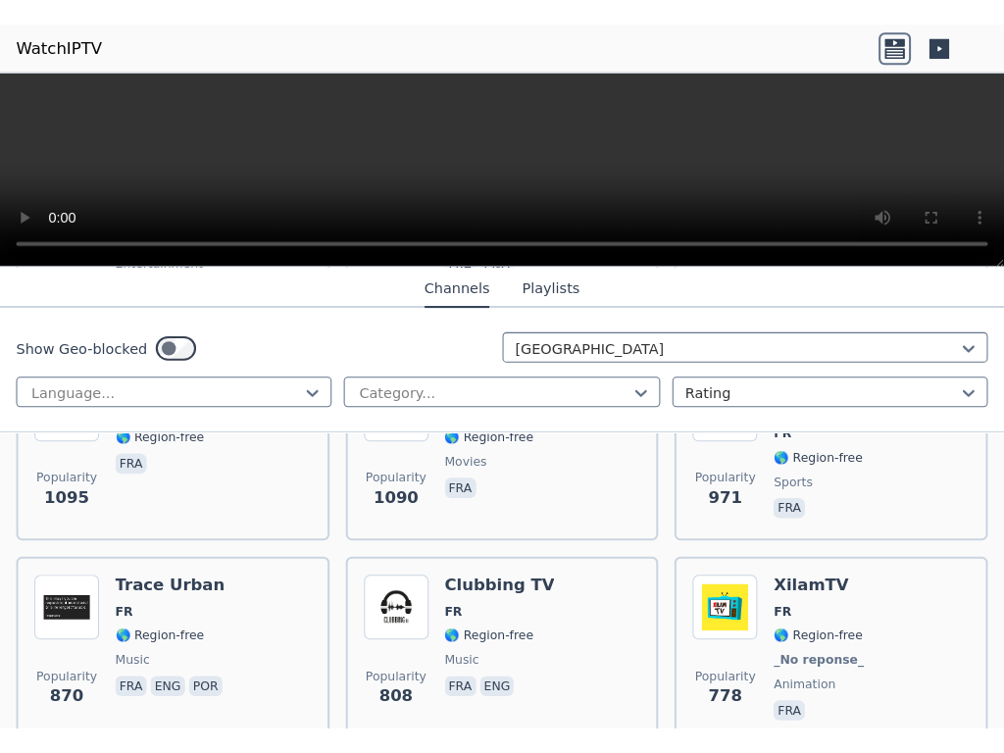
scroll to position [784, 0]
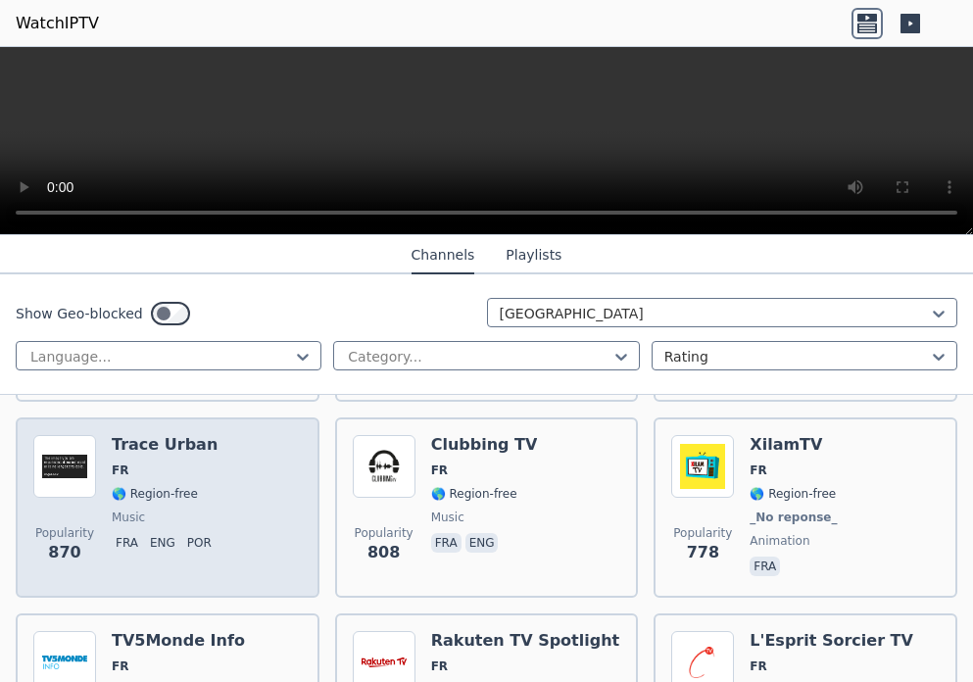
click at [155, 490] on div "Trace Urban FR 🌎 Region-free music fra eng por" at bounding box center [166, 507] width 108 height 145
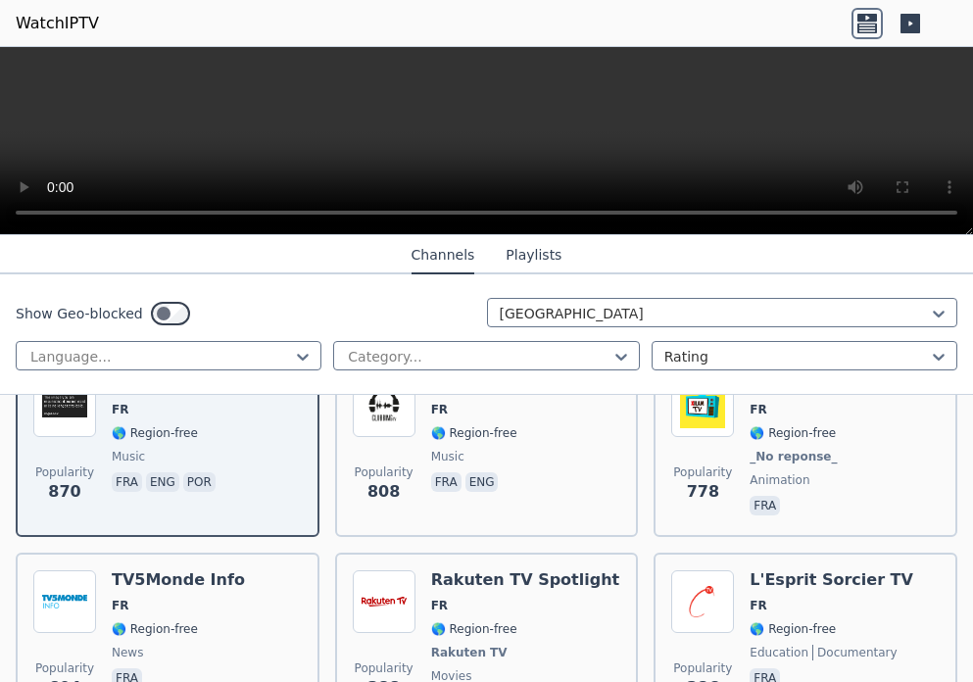
scroll to position [1078, 0]
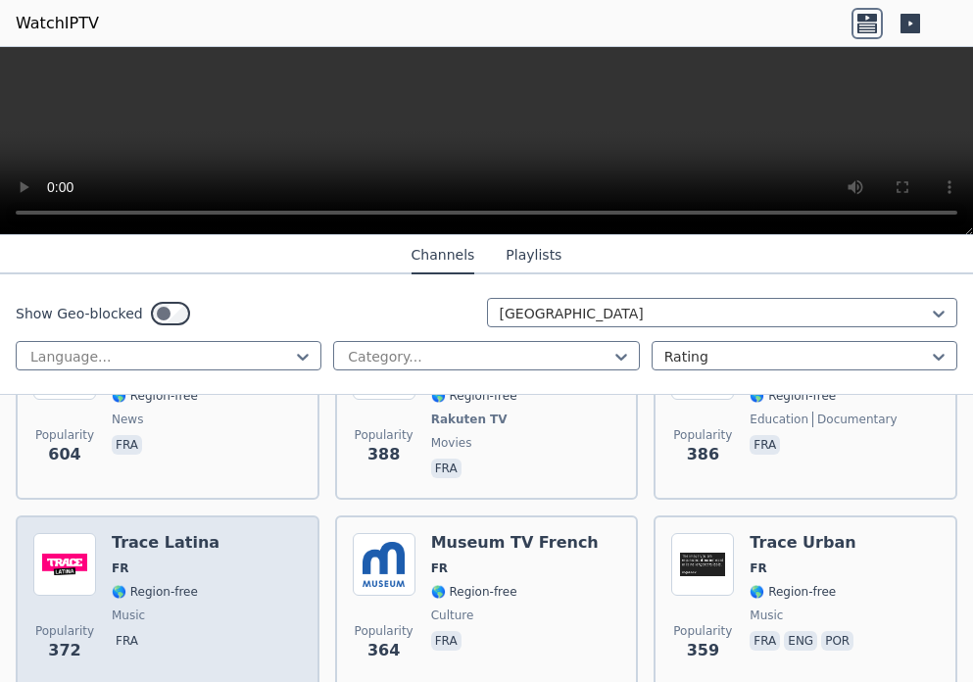
click at [145, 584] on span "🌎 Region-free" at bounding box center [155, 592] width 86 height 16
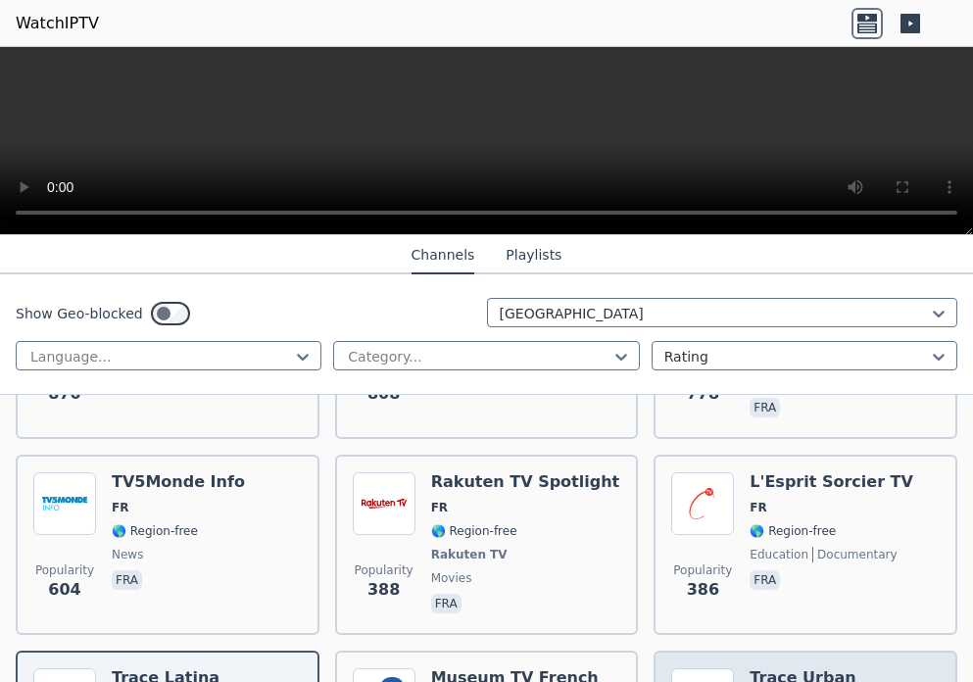
scroll to position [1176, 0]
